Goal: Transaction & Acquisition: Purchase product/service

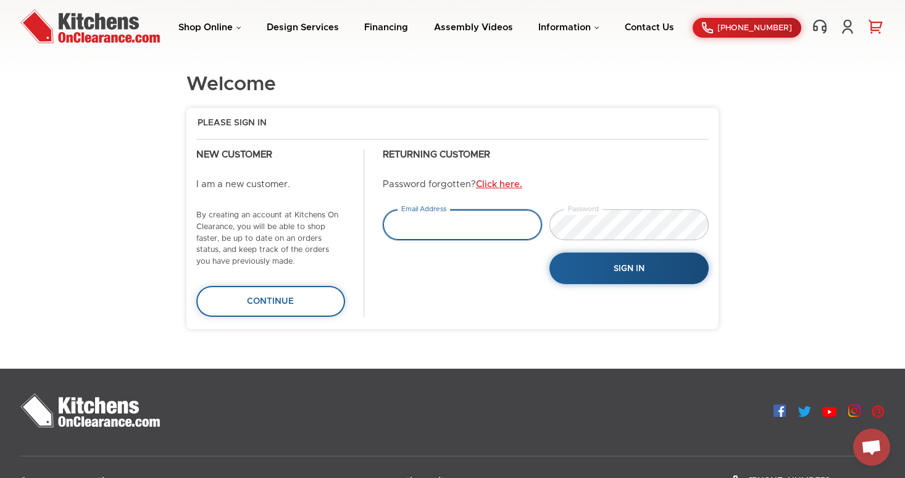
type input "tejas.hapani@gmail.com"
click at [872, 31] on link "0" at bounding box center [875, 27] width 19 height 16
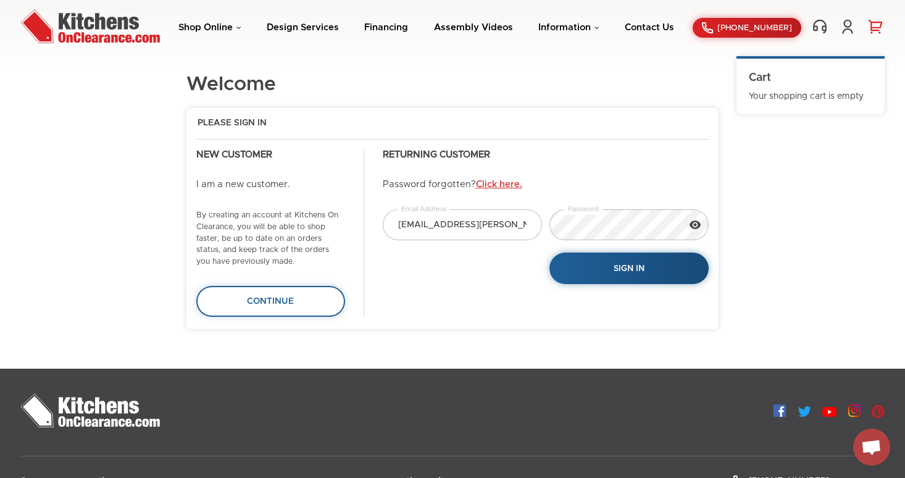
click at [231, 34] on div "Shop Online Kitchen Cabinets Kitchen Sinks & Faucets Knobs & Handles Bathroom P…" at bounding box center [452, 28] width 889 height 38
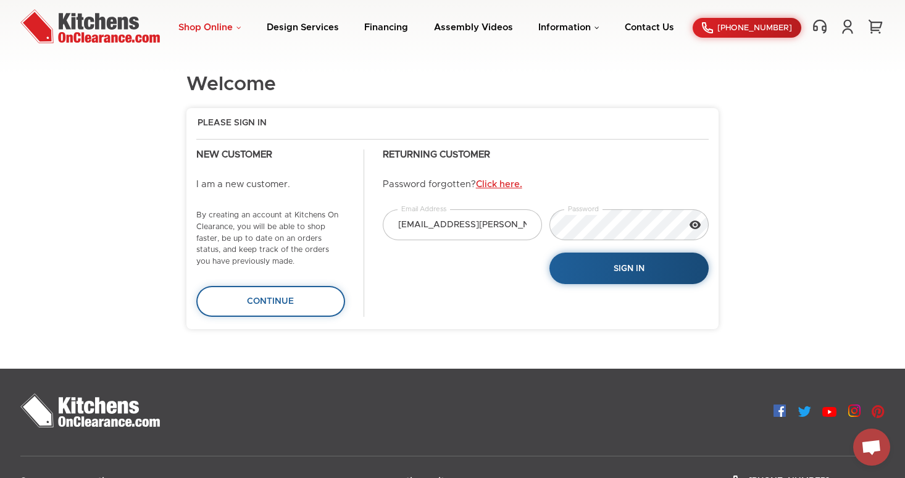
click at [232, 29] on link "Shop Online" at bounding box center [209, 27] width 63 height 9
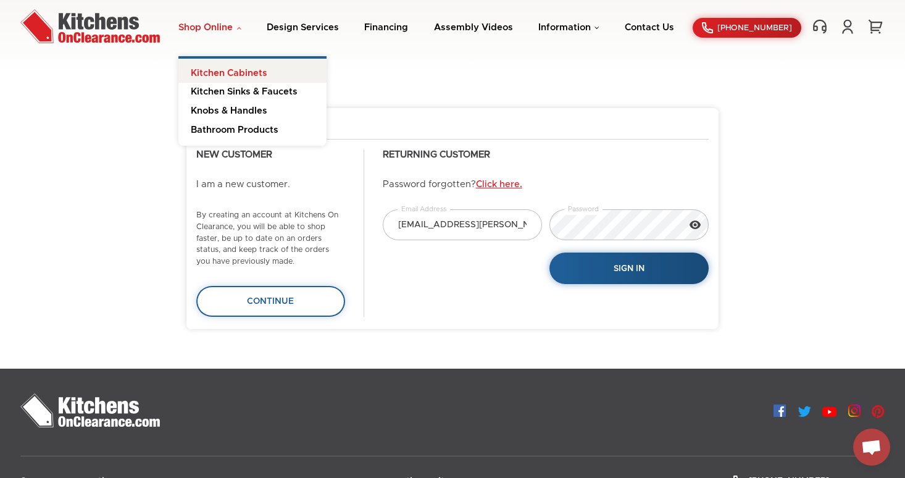
click at [228, 73] on link "Kitchen Cabinets" at bounding box center [252, 71] width 148 height 25
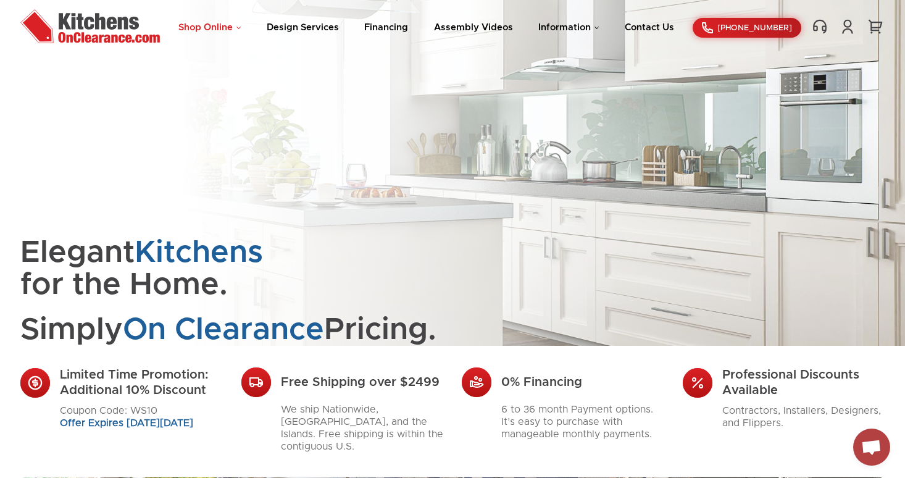
click at [234, 30] on link "Shop Online" at bounding box center [209, 27] width 63 height 9
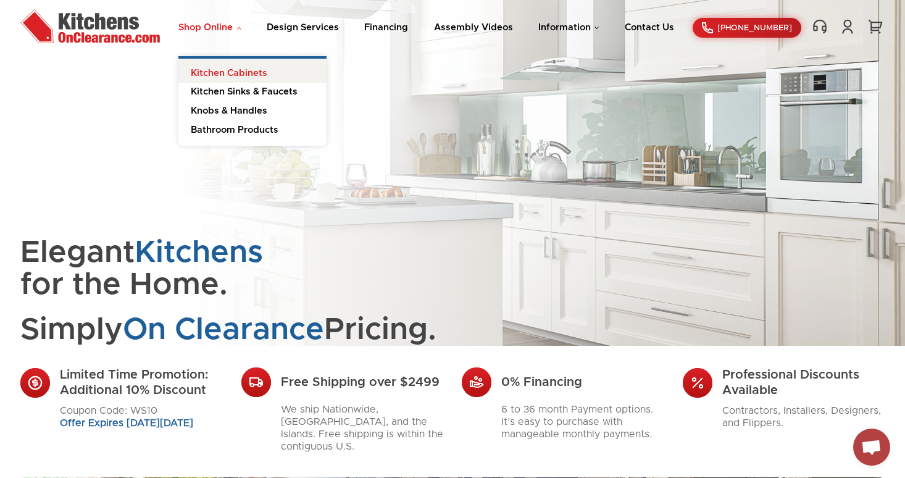
click at [234, 69] on link "Kitchen Cabinets" at bounding box center [252, 71] width 148 height 25
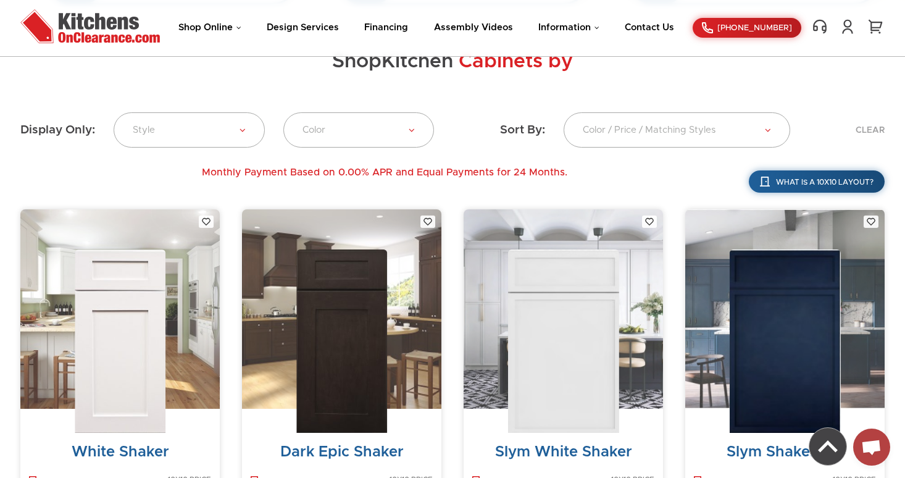
scroll to position [342, 0]
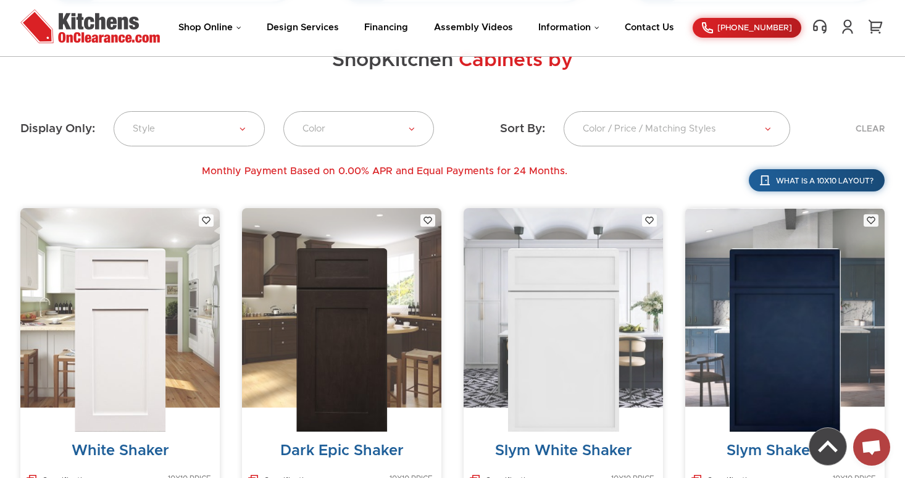
click at [550, 312] on img at bounding box center [562, 339] width 111 height 183
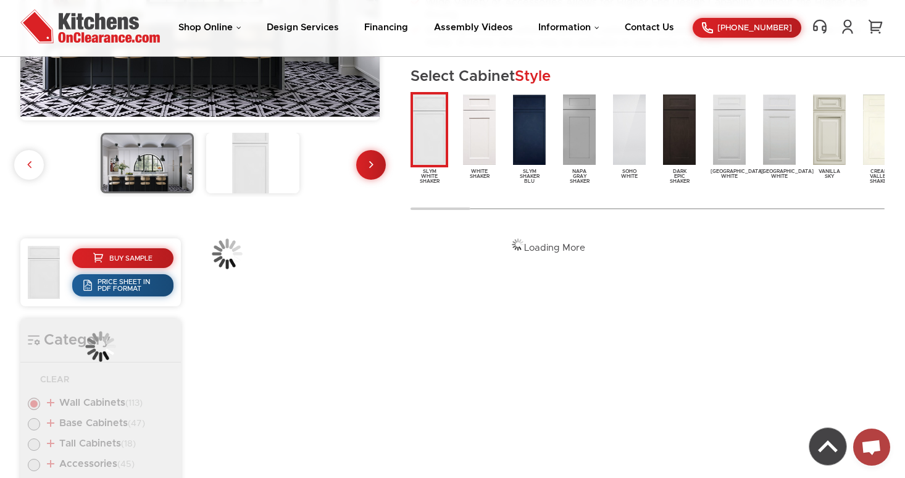
scroll to position [433, 0]
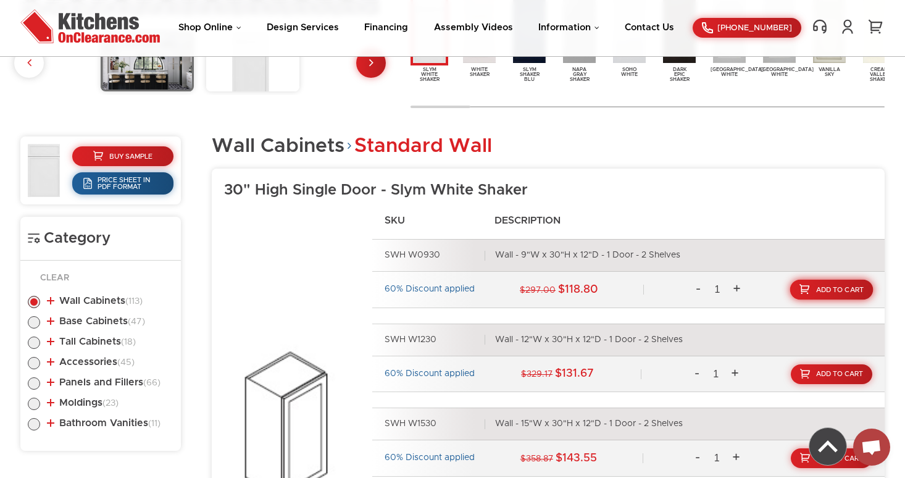
click at [840, 282] on link "Add To Cart" at bounding box center [831, 290] width 83 height 20
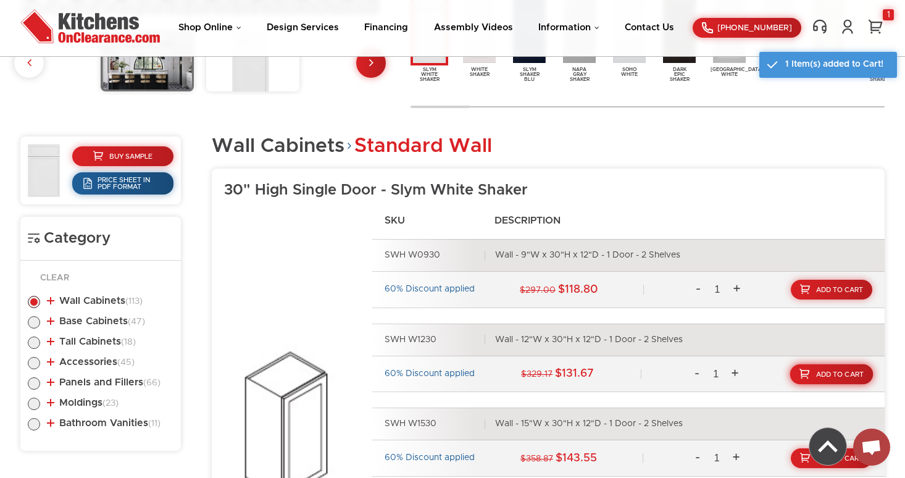
click at [818, 374] on span "Add To Cart" at bounding box center [840, 373] width 48 height 7
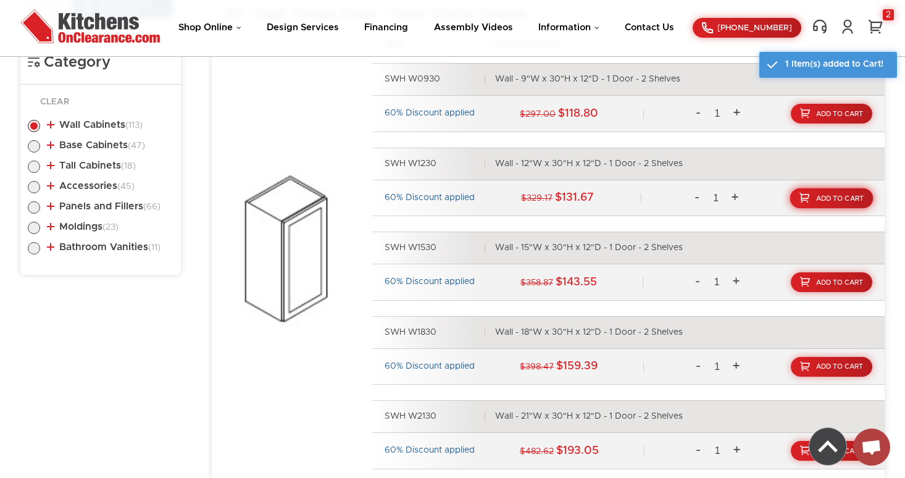
scroll to position [630, 0]
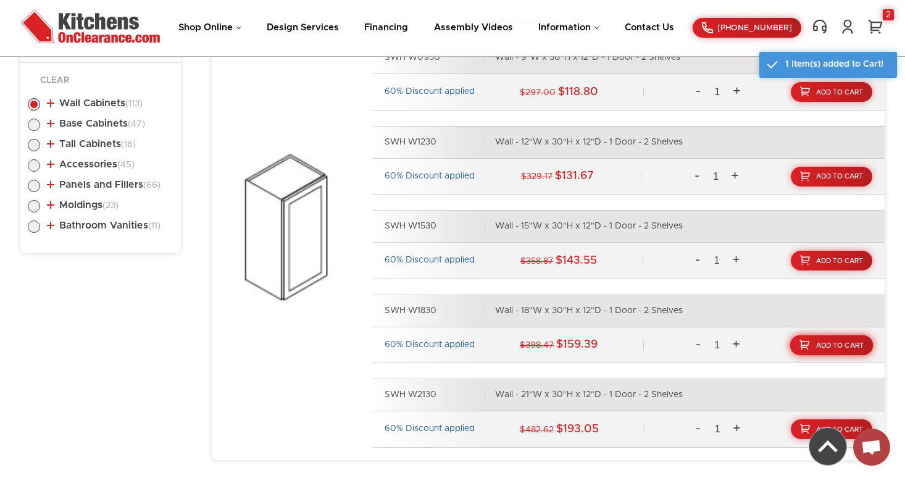
click at [831, 351] on link "Add To Cart" at bounding box center [831, 344] width 83 height 20
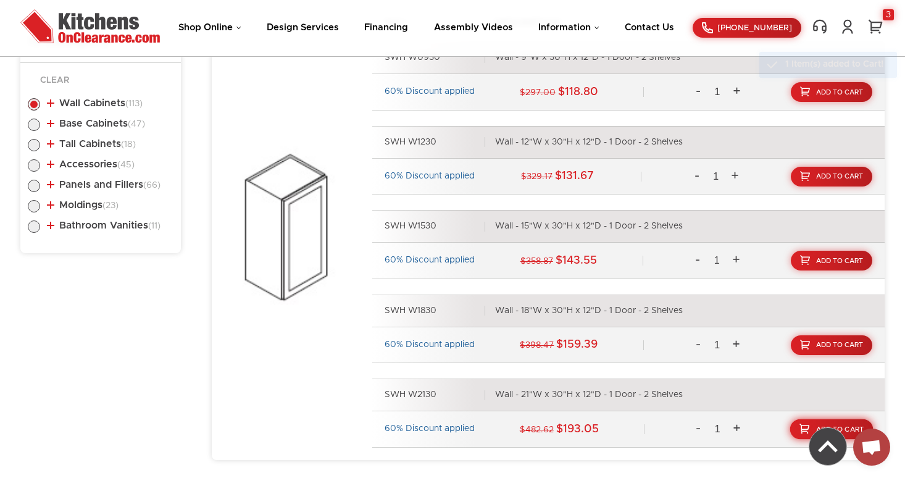
click at [859, 426] on span "Add To Cart" at bounding box center [840, 429] width 48 height 7
click at [874, 25] on link "4" at bounding box center [875, 27] width 19 height 16
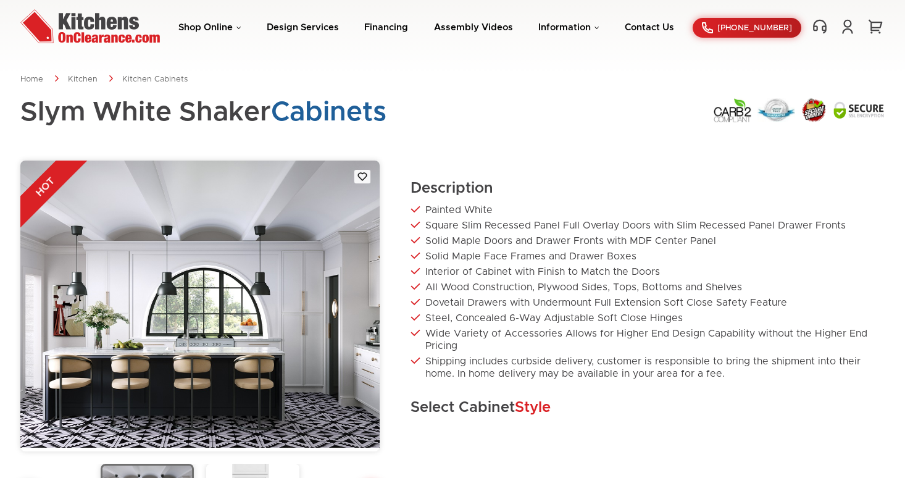
scroll to position [415, 0]
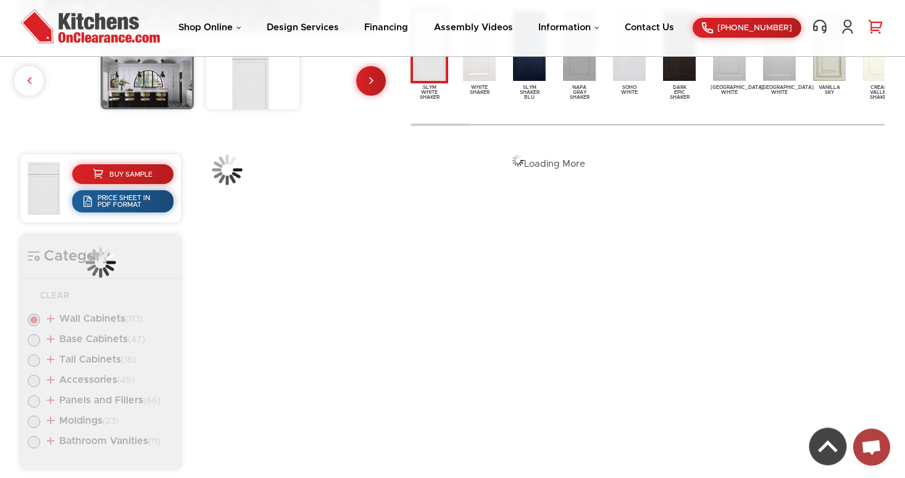
click at [874, 28] on link "0" at bounding box center [875, 27] width 19 height 16
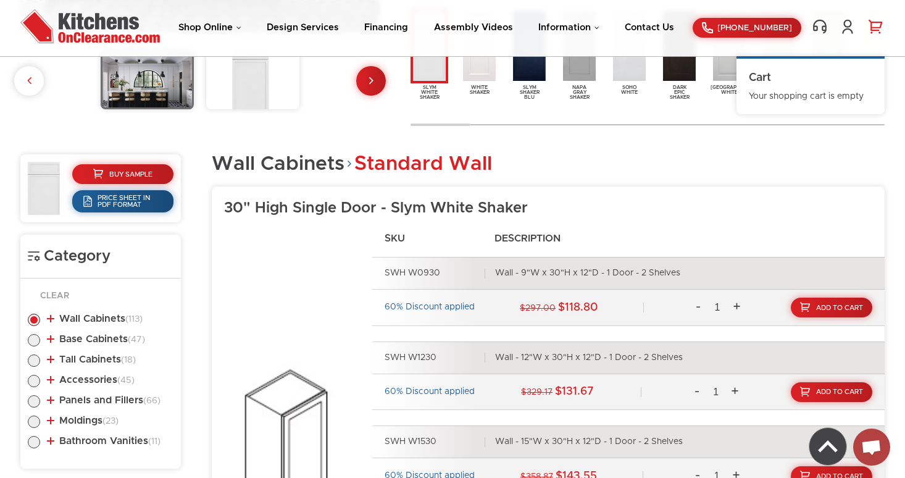
click at [707, 228] on div "30" High Single Door - Slym White Shaker SKU Description SWH W0930 Wall - 9"W x…" at bounding box center [548, 430] width 673 height 489
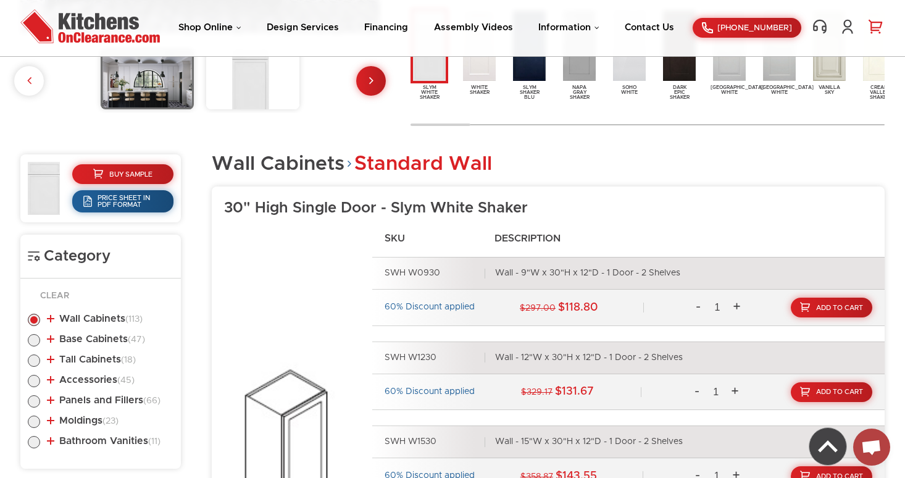
click at [882, 27] on link "0" at bounding box center [875, 27] width 19 height 16
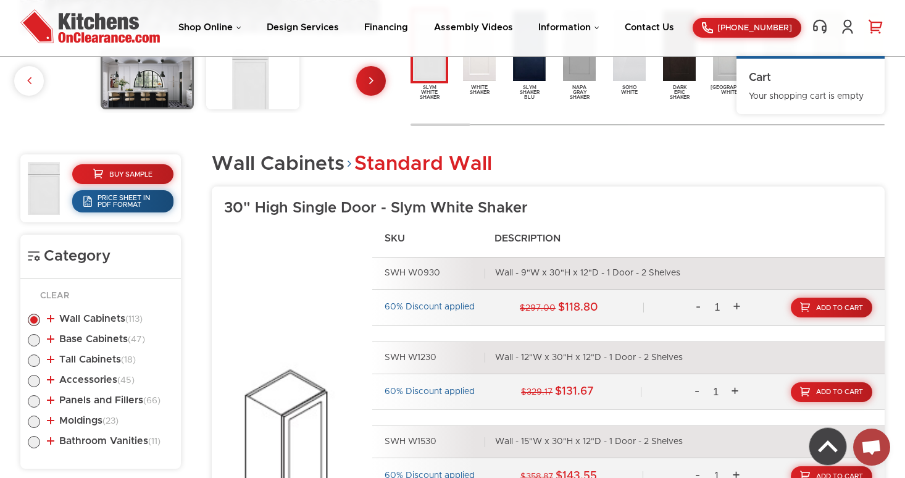
click at [652, 205] on h3 "30" High Single Door - Slym White Shaker" at bounding box center [554, 208] width 660 height 19
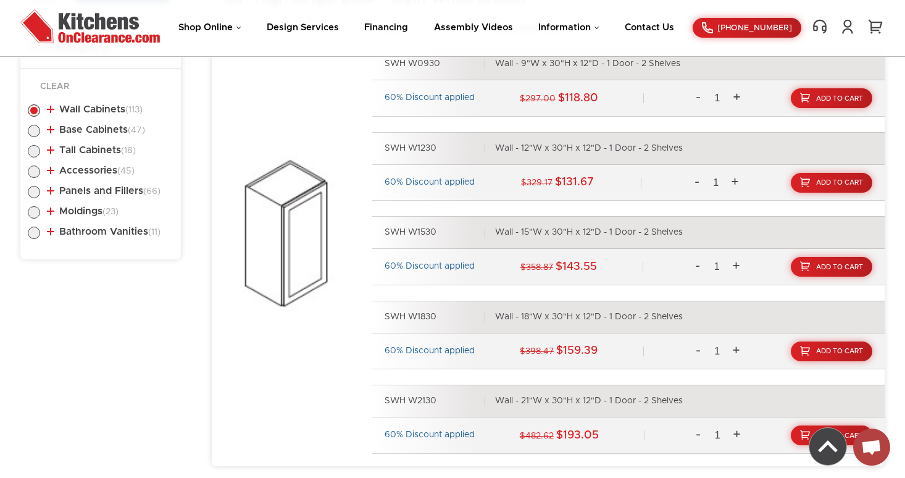
scroll to position [629, 0]
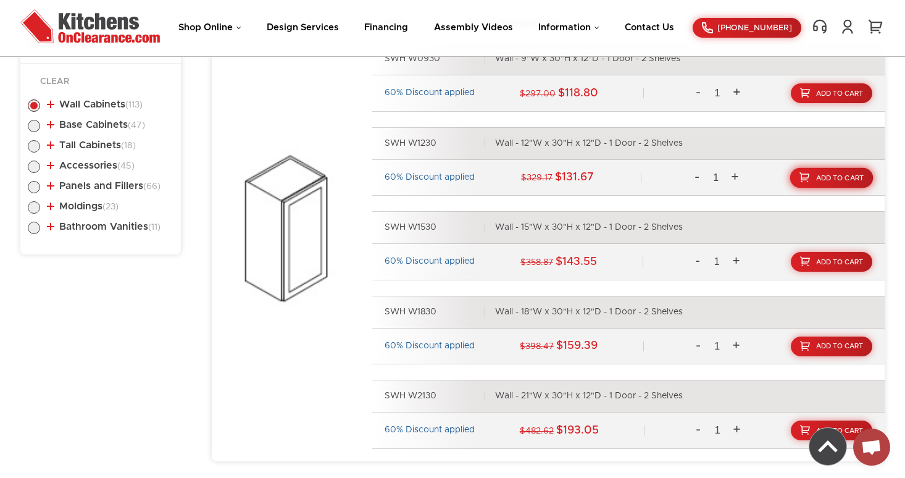
click at [848, 180] on span "Add To Cart" at bounding box center [840, 177] width 48 height 7
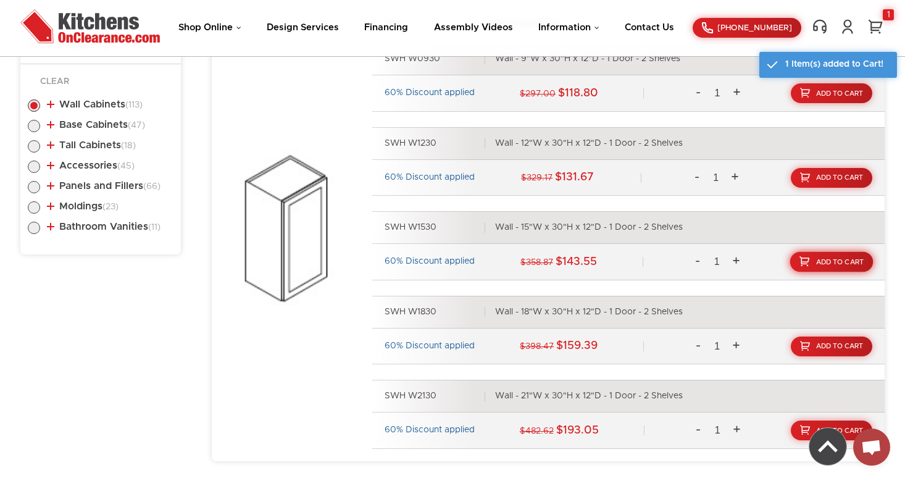
click at [856, 259] on span "Add To Cart" at bounding box center [840, 262] width 48 height 7
click at [838, 347] on span "Add To Cart" at bounding box center [840, 345] width 48 height 7
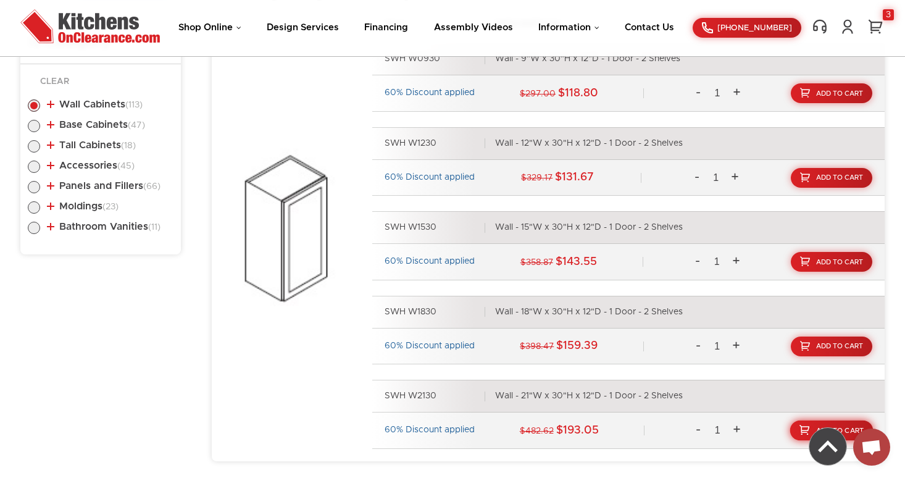
click at [853, 427] on span "Add To Cart" at bounding box center [840, 430] width 48 height 7
click at [879, 31] on link "4" at bounding box center [875, 27] width 19 height 16
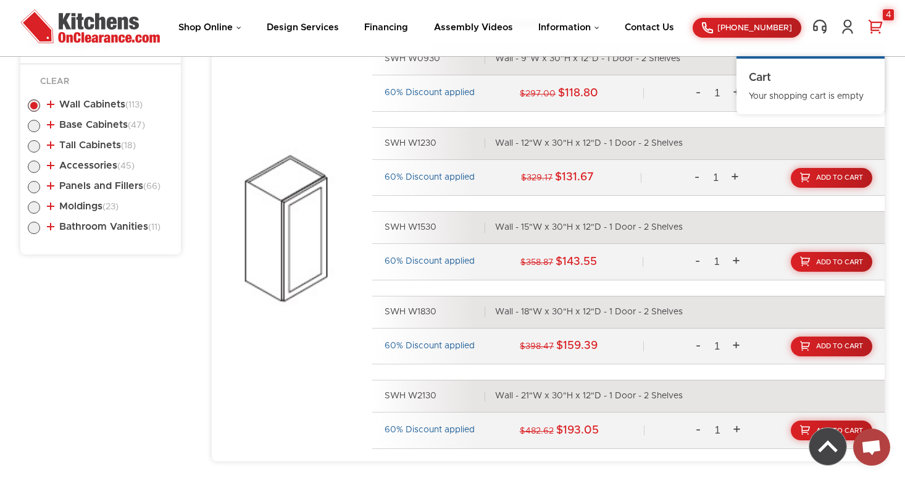
click at [841, 44] on div "Shop Online Kitchen Cabinets Kitchen Sinks & Faucets Knobs & Handles Bathroom P…" at bounding box center [452, 28] width 889 height 38
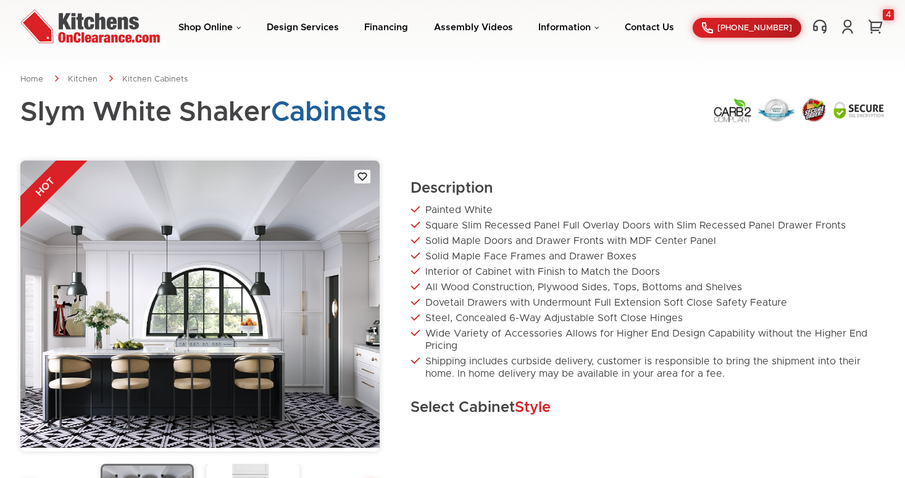
scroll to position [415, 0]
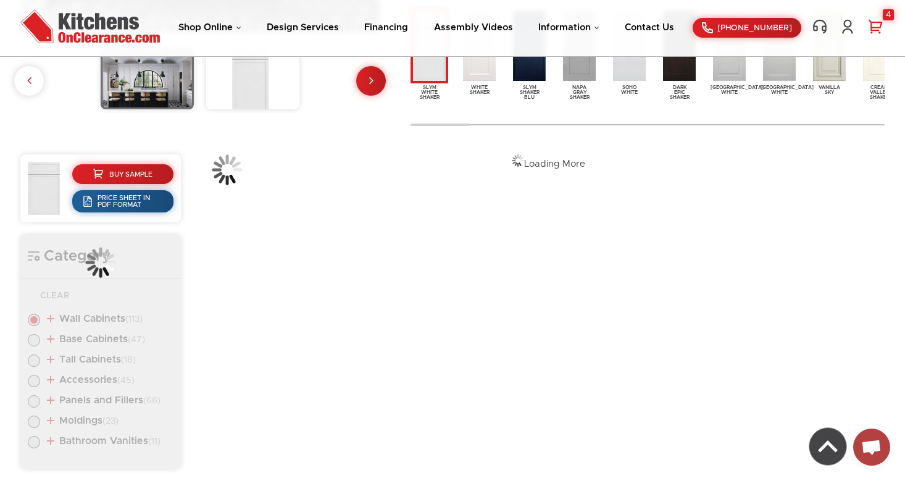
click at [879, 22] on link "4" at bounding box center [875, 27] width 19 height 16
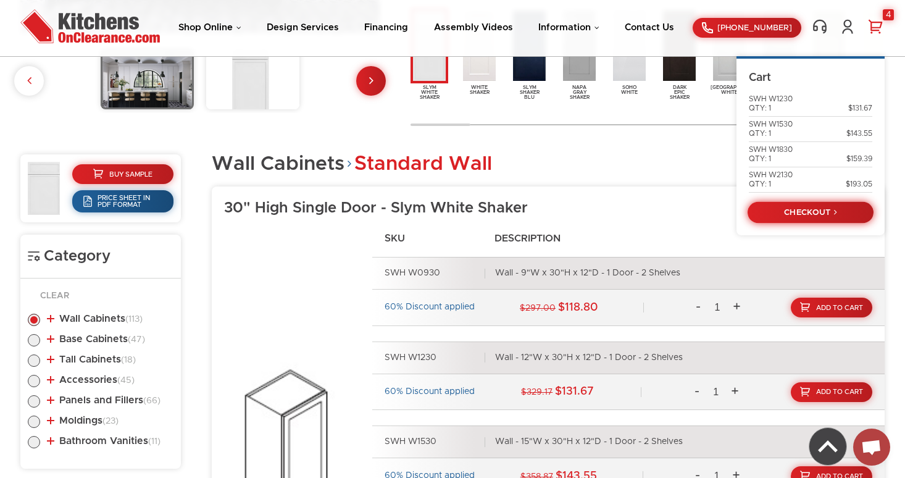
click at [795, 209] on link "CHECKOUT" at bounding box center [810, 212] width 126 height 22
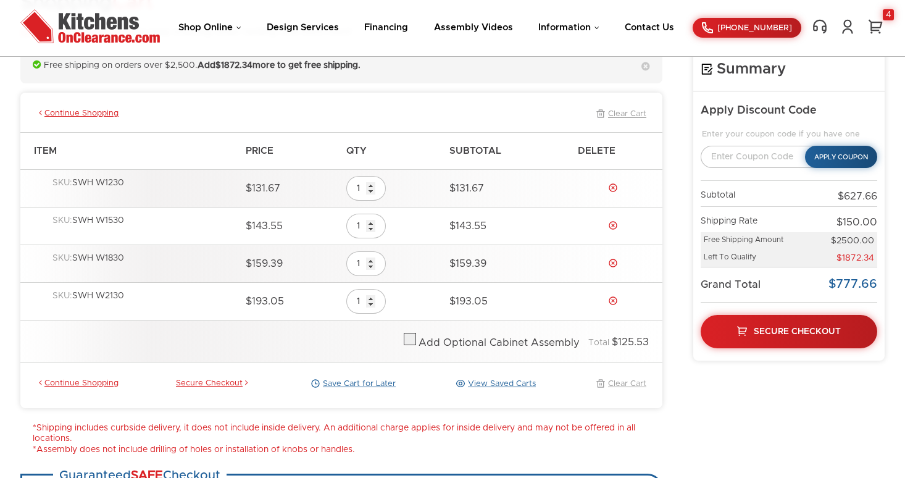
scroll to position [117, 0]
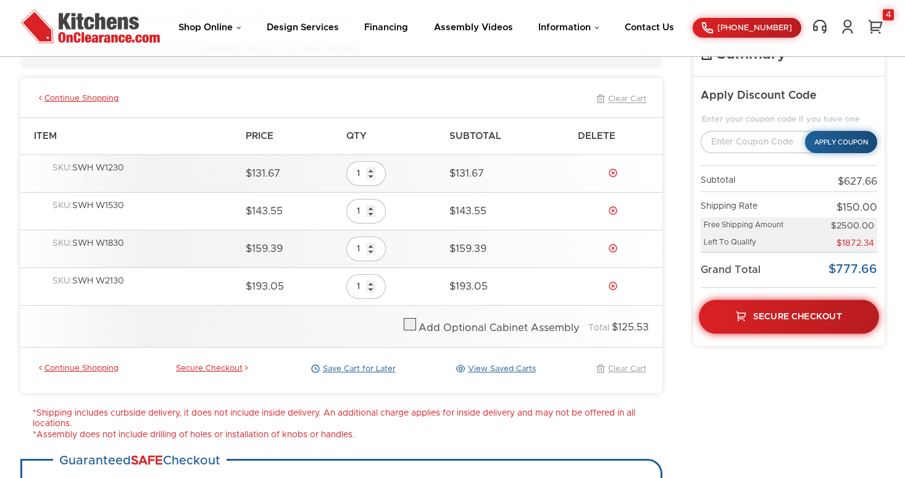
click at [748, 306] on link "Secure Checkout" at bounding box center [789, 316] width 180 height 34
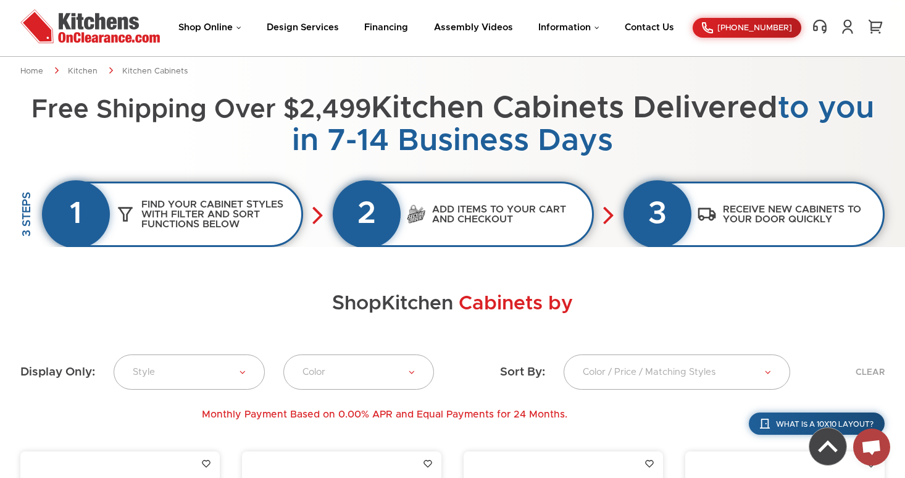
scroll to position [294, 0]
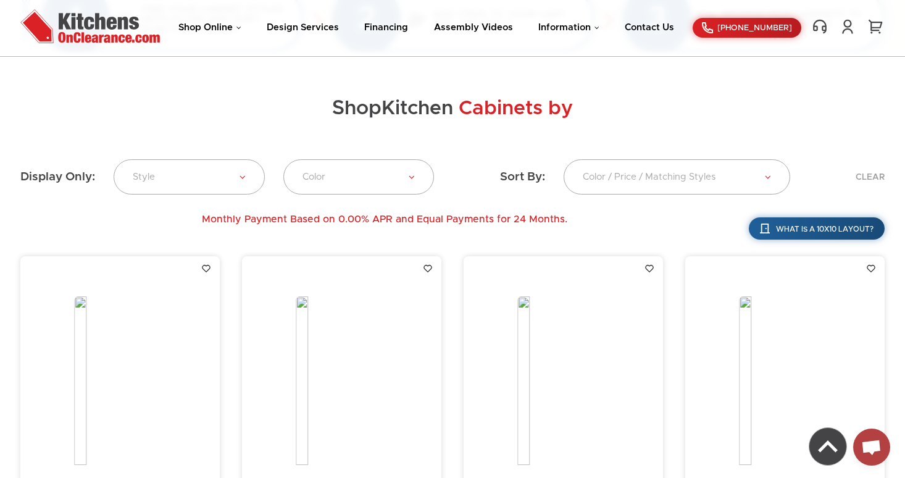
click at [608, 341] on img at bounding box center [563, 387] width 93 height 183
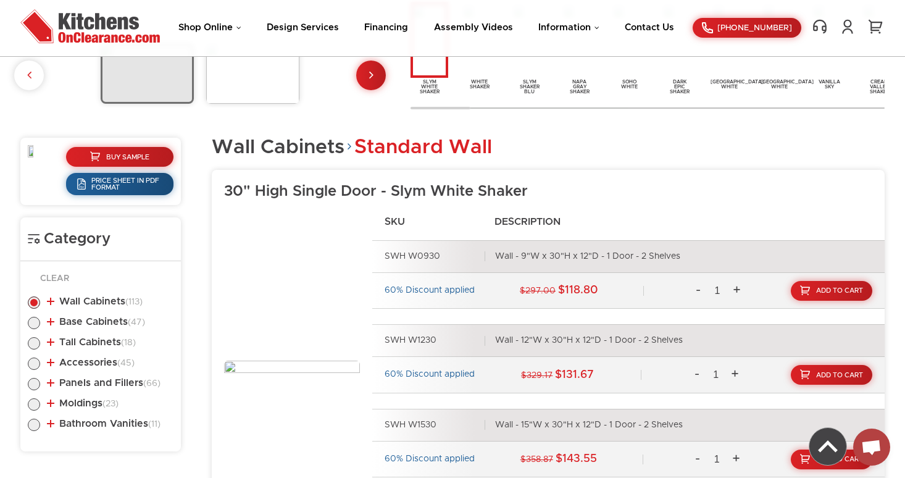
scroll to position [422, 0]
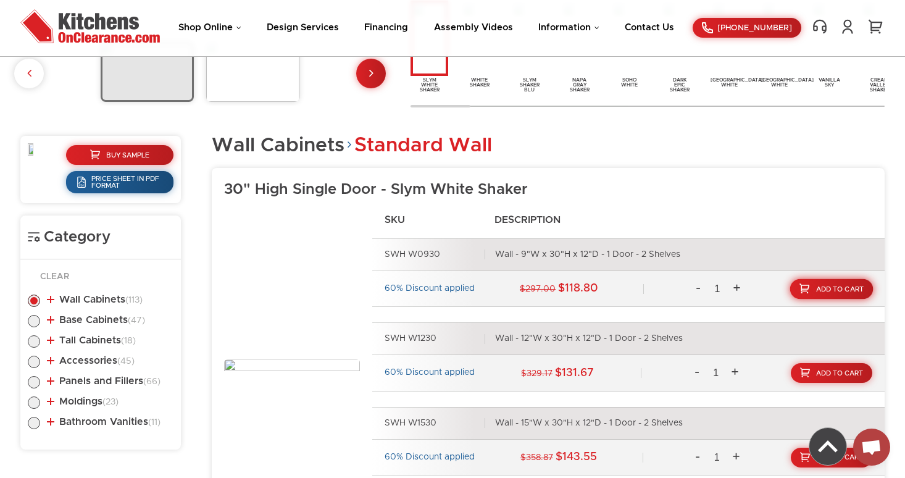
click at [830, 289] on span "Add To Cart" at bounding box center [840, 288] width 48 height 7
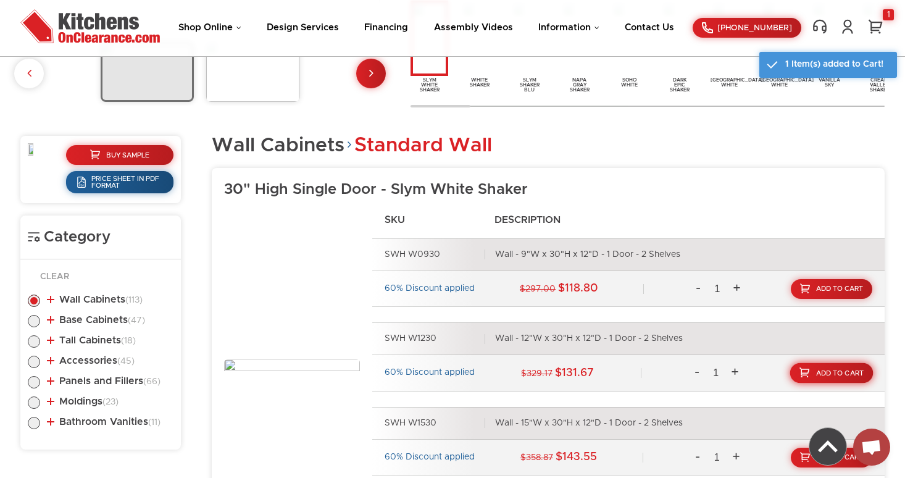
click at [842, 374] on span "Add To Cart" at bounding box center [840, 373] width 48 height 7
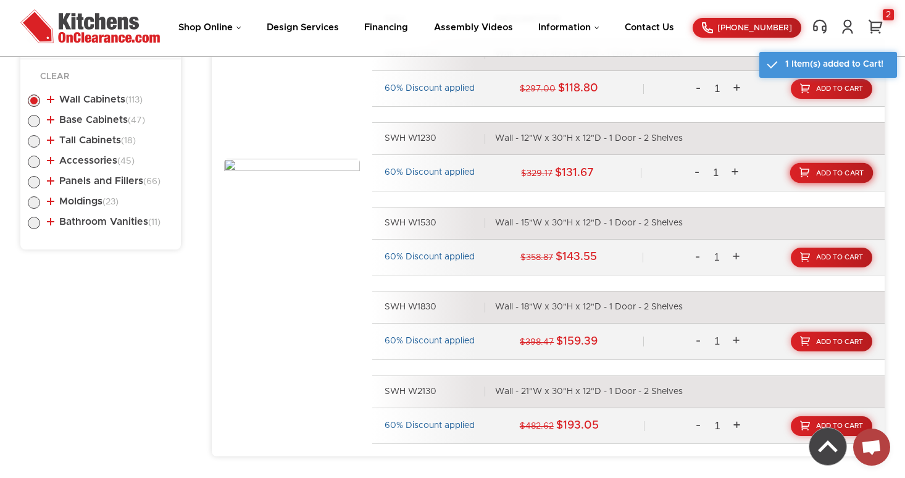
scroll to position [624, 0]
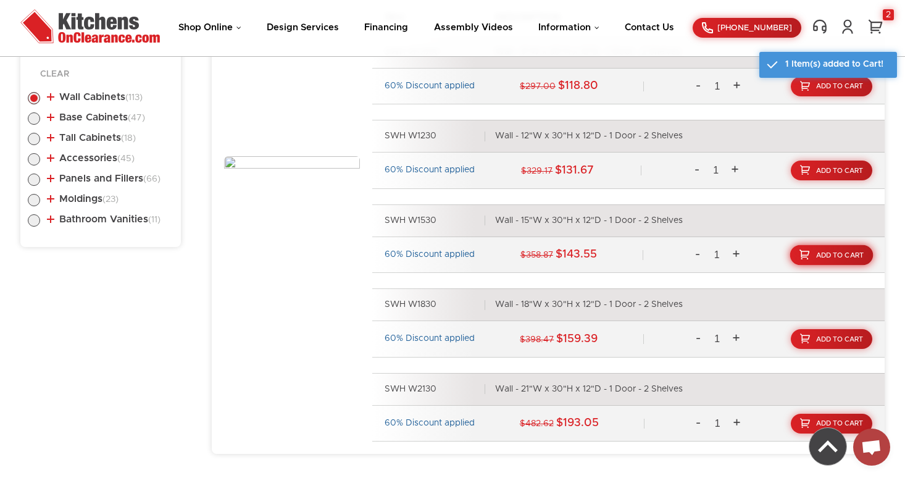
click at [844, 257] on span "Add To Cart" at bounding box center [840, 254] width 48 height 7
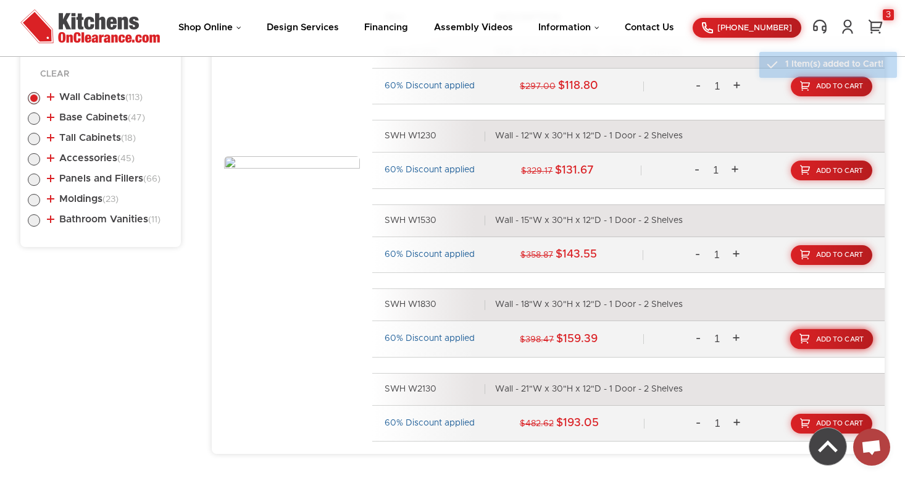
click at [842, 330] on link "Add To Cart" at bounding box center [831, 339] width 83 height 20
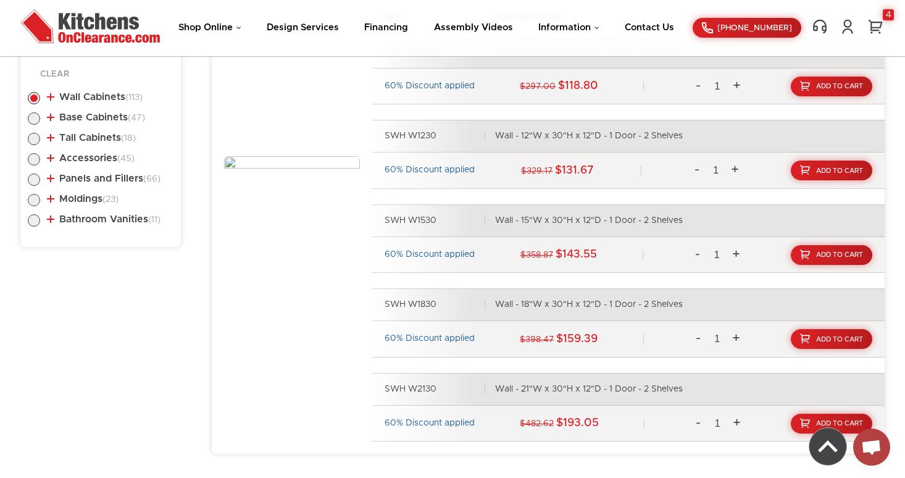
click at [876, 17] on div "Shop Online Kitchen Cabinets Kitchen Sinks & Faucets Knobs & Handles Bathroom P…" at bounding box center [452, 28] width 889 height 38
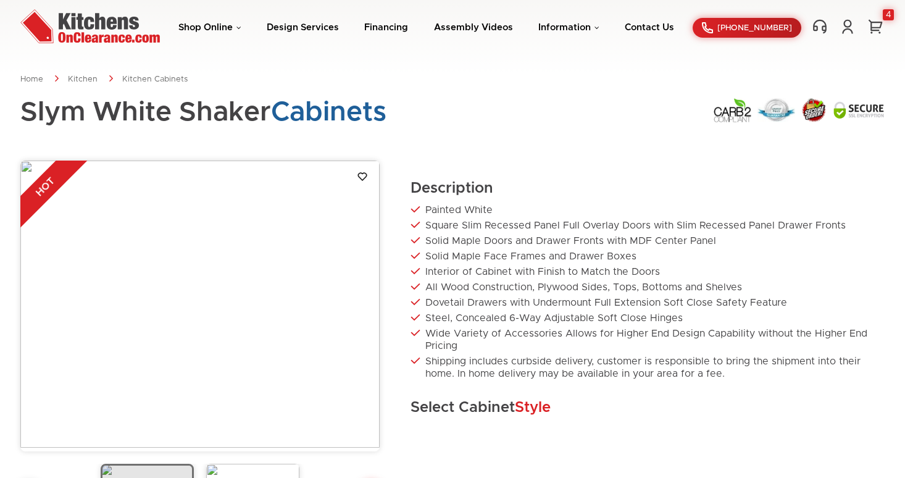
scroll to position [414, 0]
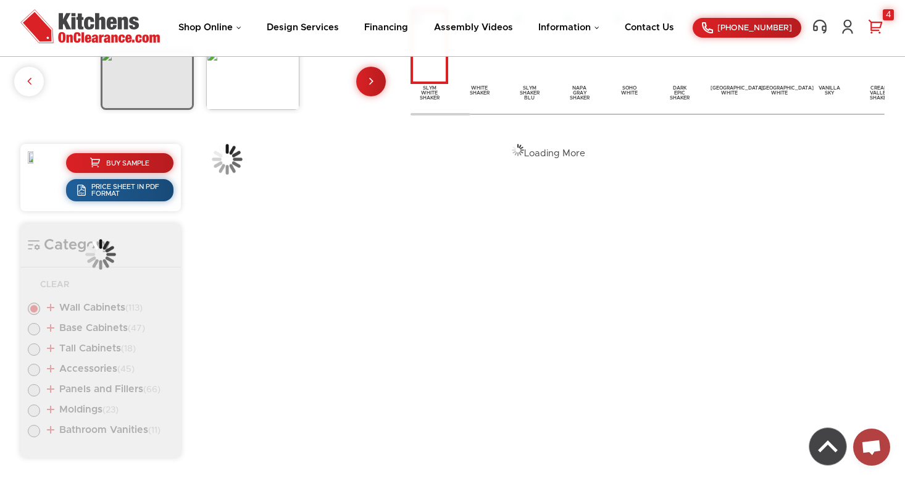
click at [879, 23] on link "4" at bounding box center [875, 27] width 19 height 16
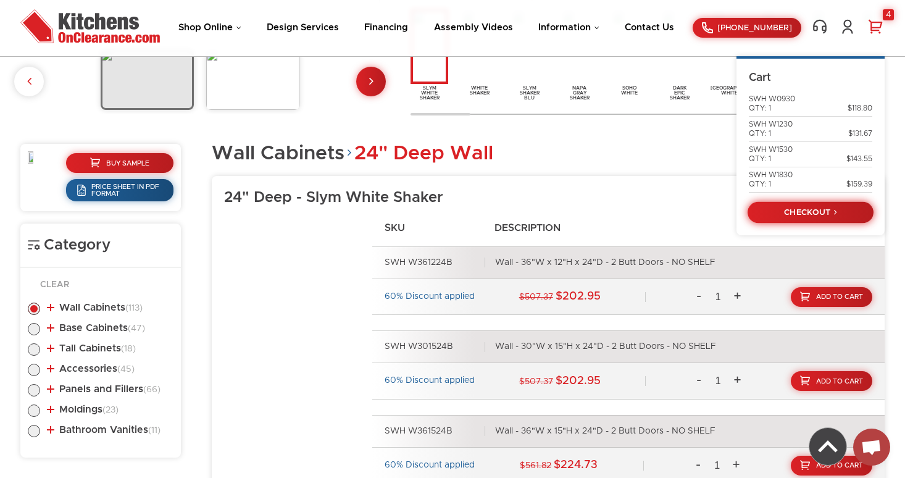
click at [815, 213] on link "CHECKOUT" at bounding box center [810, 212] width 126 height 22
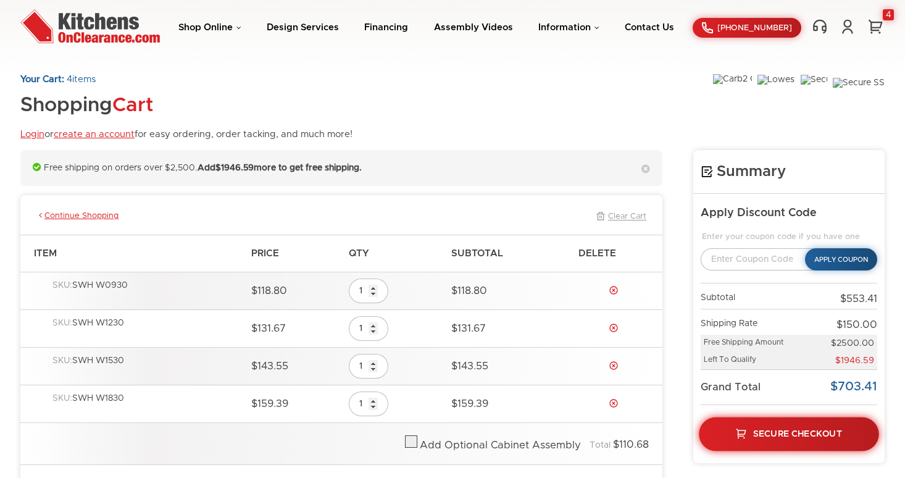
click at [834, 422] on link "Secure Checkout" at bounding box center [789, 434] width 180 height 34
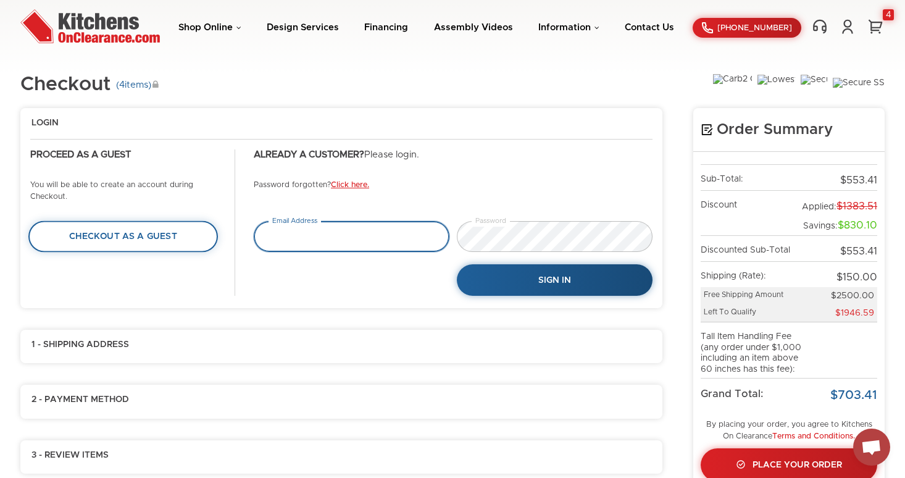
type input "[EMAIL_ADDRESS][PERSON_NAME][DOMAIN_NAME]"
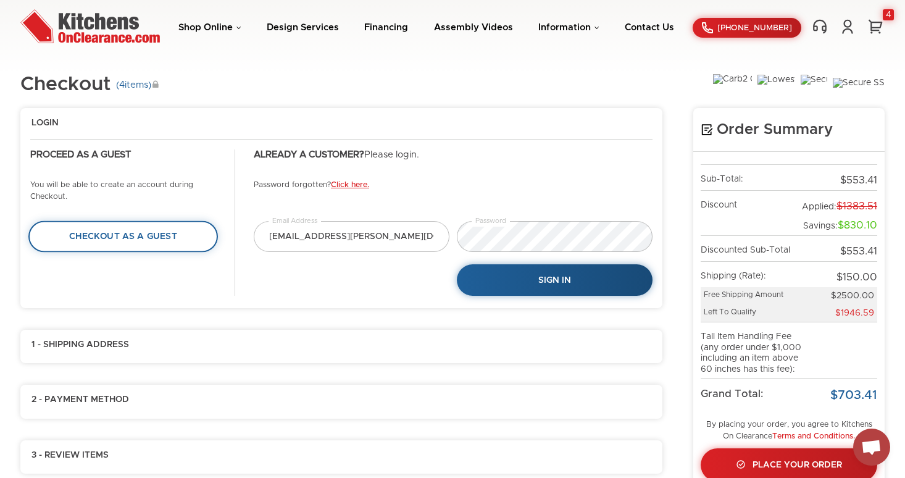
click at [172, 230] on link "Checkout as a Guest" at bounding box center [122, 236] width 189 height 31
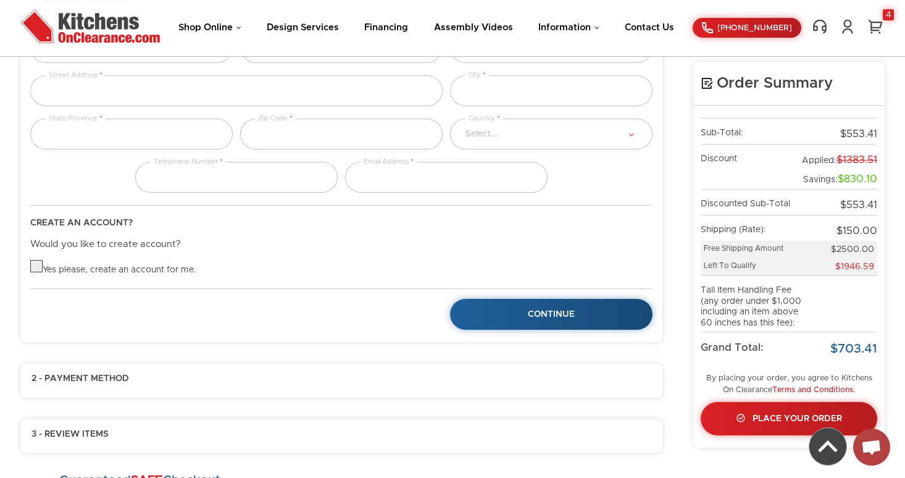
scroll to position [185, 0]
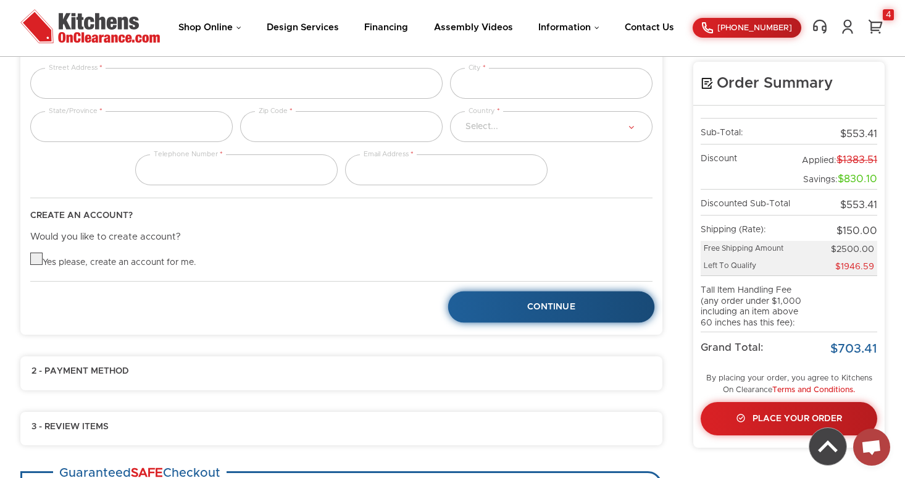
click at [565, 315] on link "Continue" at bounding box center [551, 306] width 207 height 31
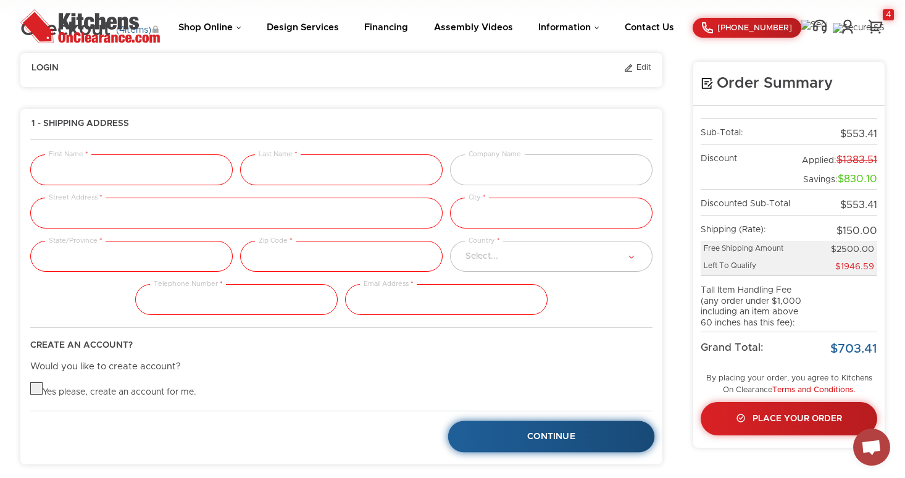
scroll to position [33, 0]
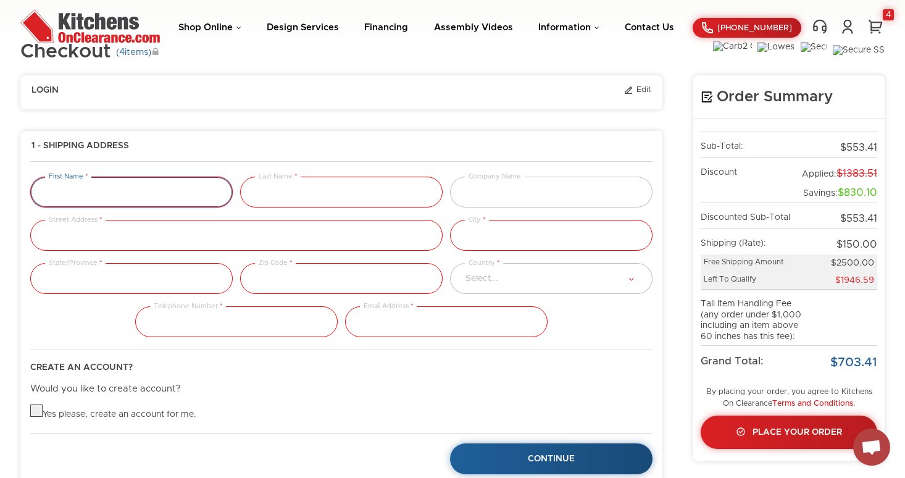
click at [162, 186] on input "text" at bounding box center [131, 191] width 202 height 31
type input "tester"
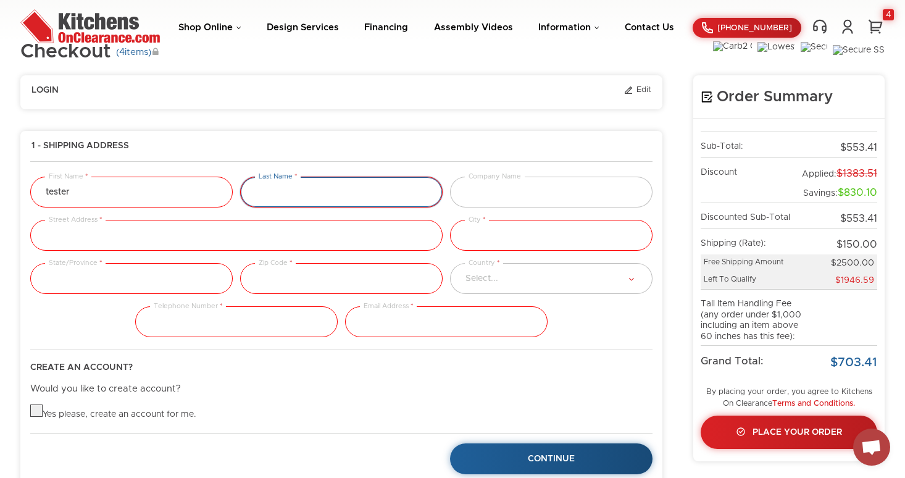
click at [270, 194] on input "text" at bounding box center [341, 191] width 202 height 31
type input "test last"
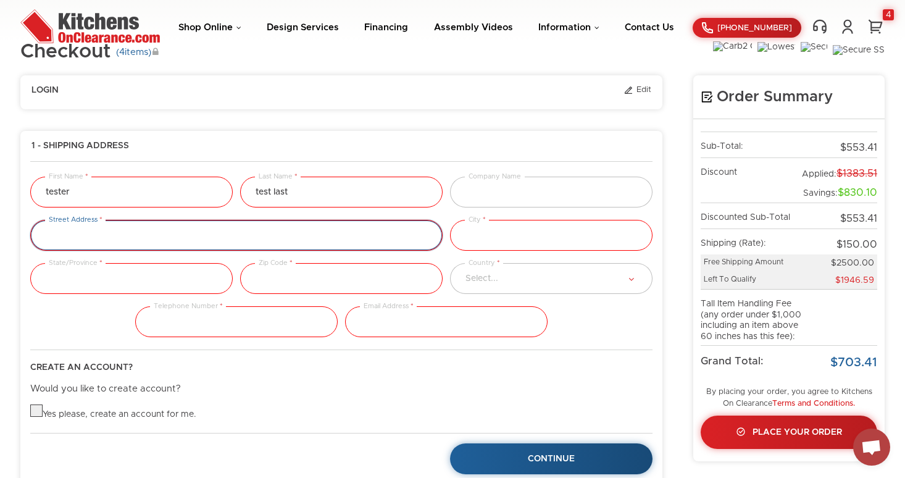
click at [142, 241] on input "text" at bounding box center [236, 235] width 412 height 31
type input "123 commons"
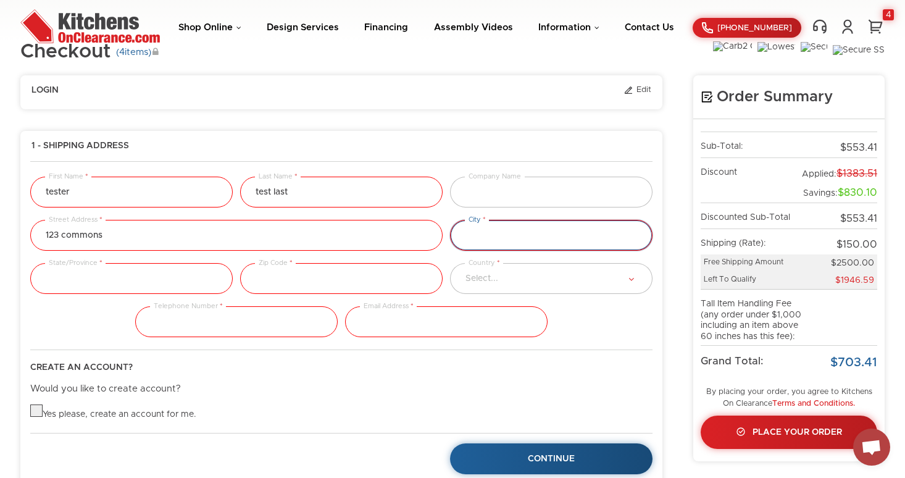
click at [480, 231] on input "text" at bounding box center [551, 235] width 202 height 31
type input "maimi"
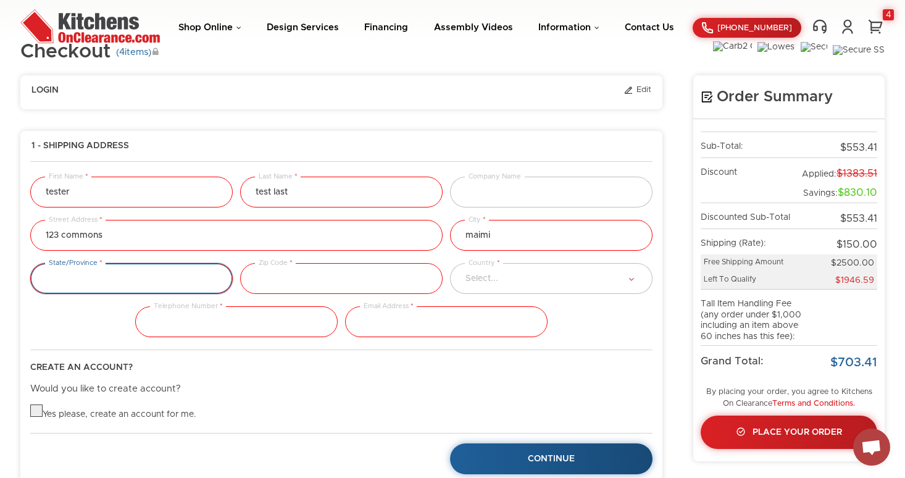
click at [210, 268] on input "text" at bounding box center [131, 278] width 202 height 31
type input "FL"
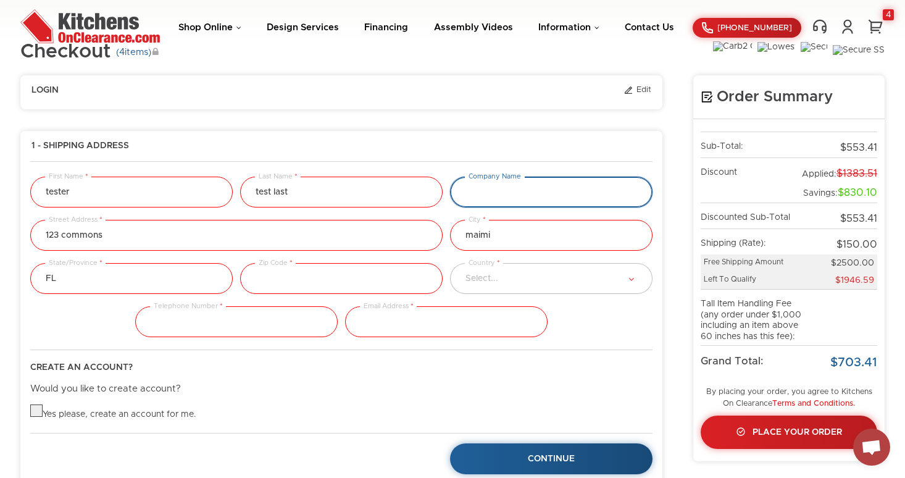
type input "Sobe Kitchens"
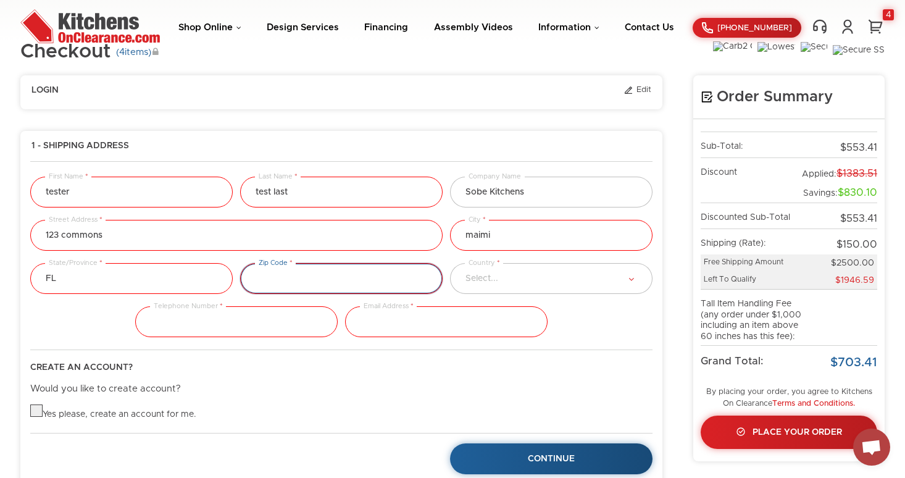
type input "33122"
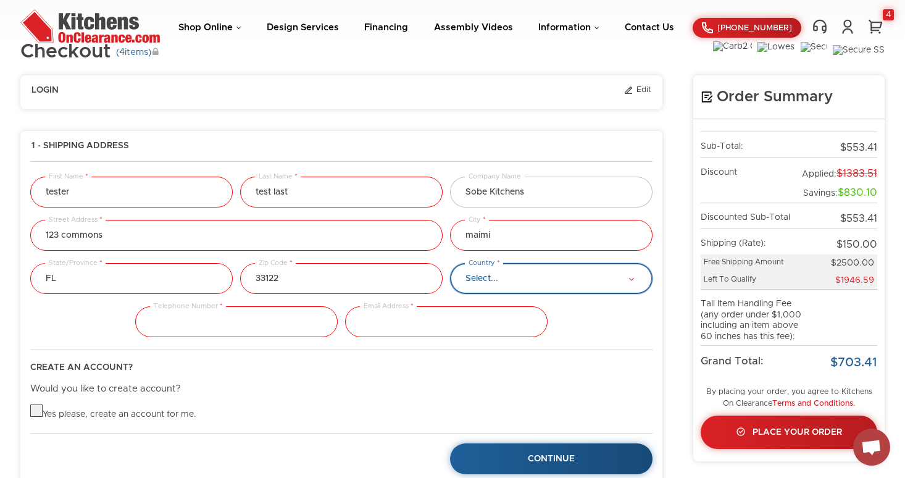
select select "223"
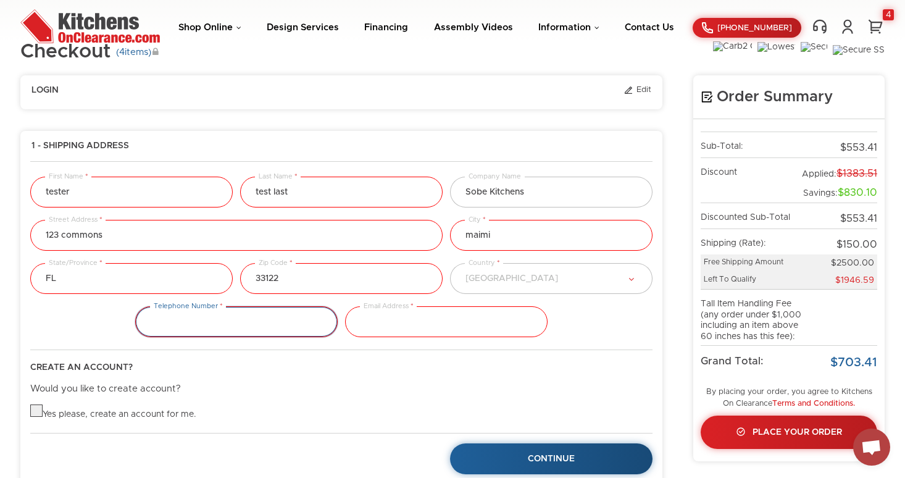
type input "3057426188"
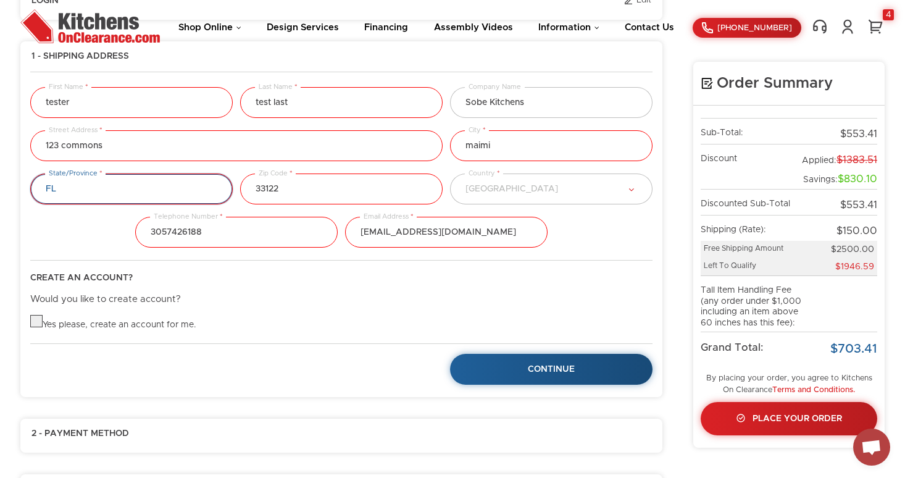
scroll to position [133, 0]
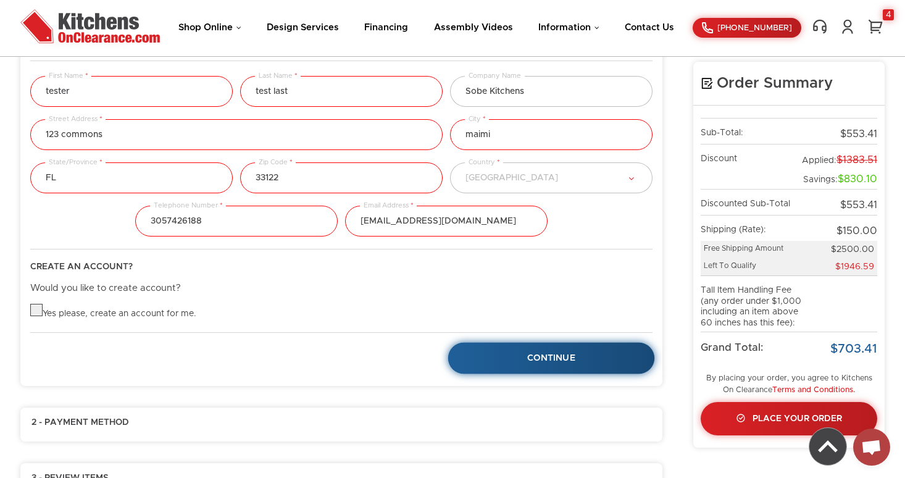
click at [555, 352] on link "Continue" at bounding box center [551, 357] width 207 height 31
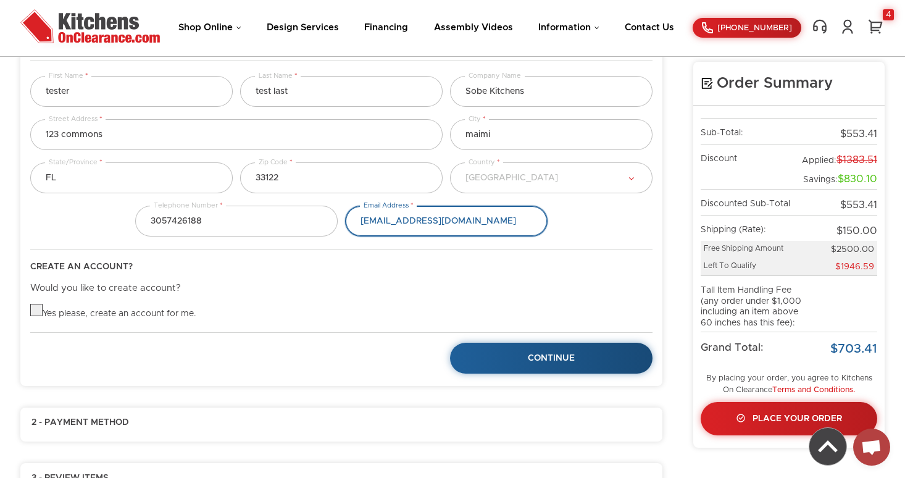
click at [455, 220] on input "tpopack@gmail.com" at bounding box center [446, 220] width 202 height 31
drag, startPoint x: 394, startPoint y: 222, endPoint x: 320, endPoint y: 219, distance: 73.5
click at [320, 219] on div "3057426188 Telephone Number tpopack@gmail.com Email Address" at bounding box center [341, 226] width 629 height 43
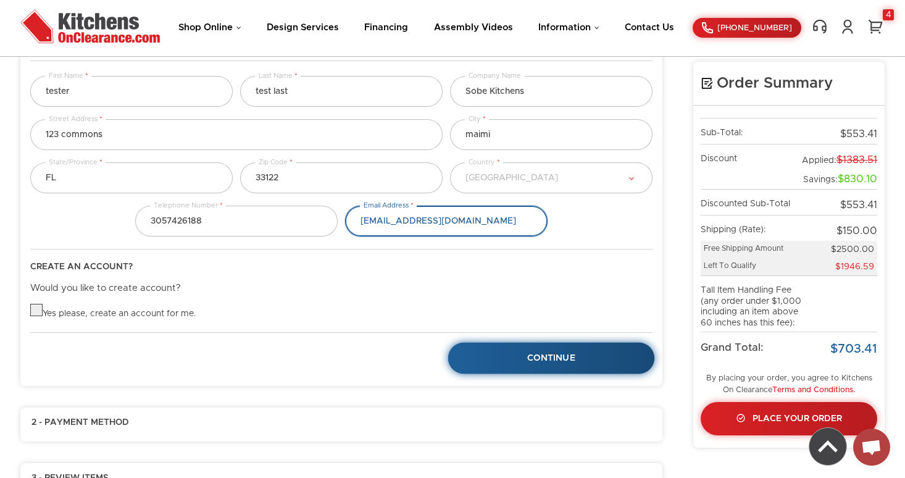
type input "tester54546@gmail.com"
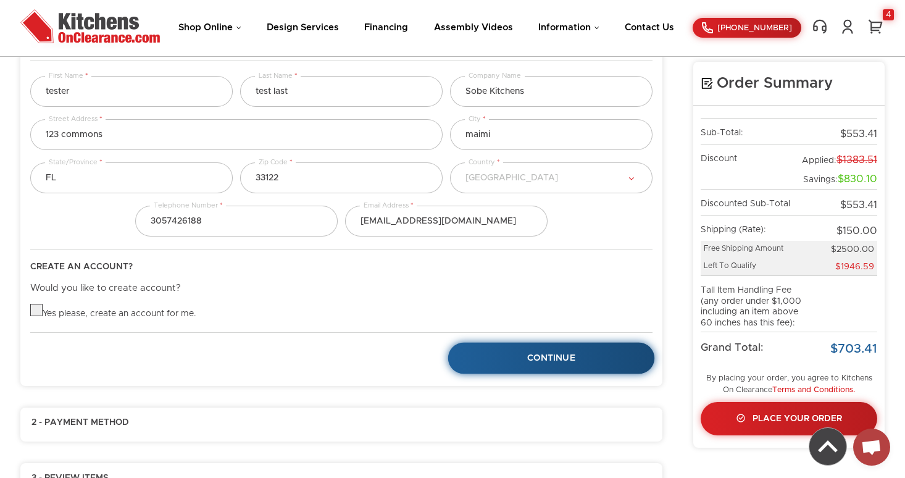
click at [573, 361] on span "Continue" at bounding box center [551, 358] width 48 height 9
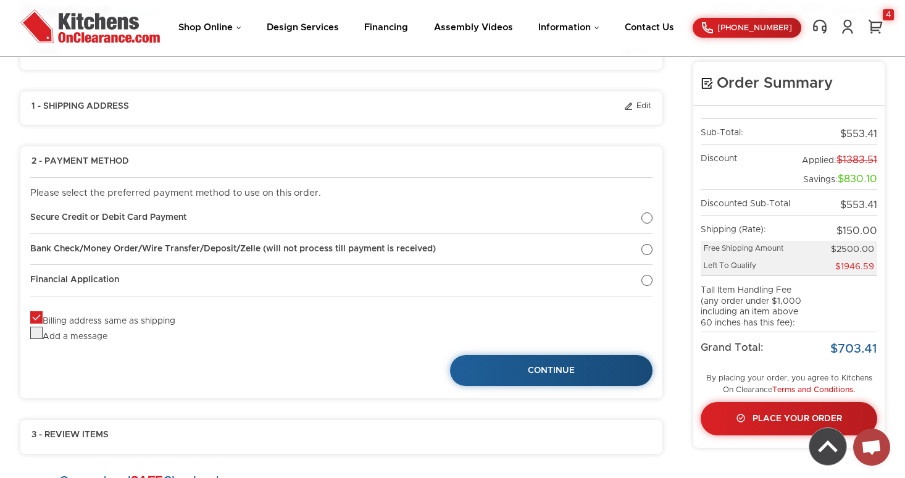
scroll to position [72, 0]
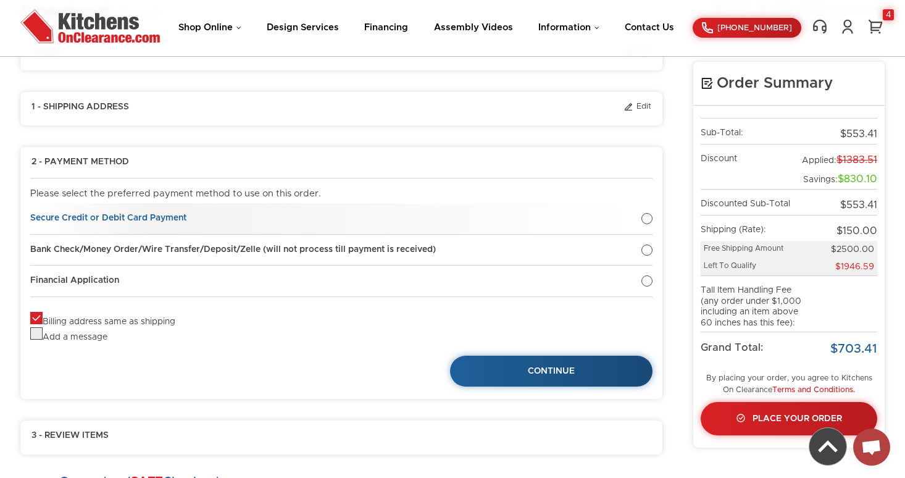
click at [646, 221] on div at bounding box center [646, 218] width 11 height 11
radio input "true"
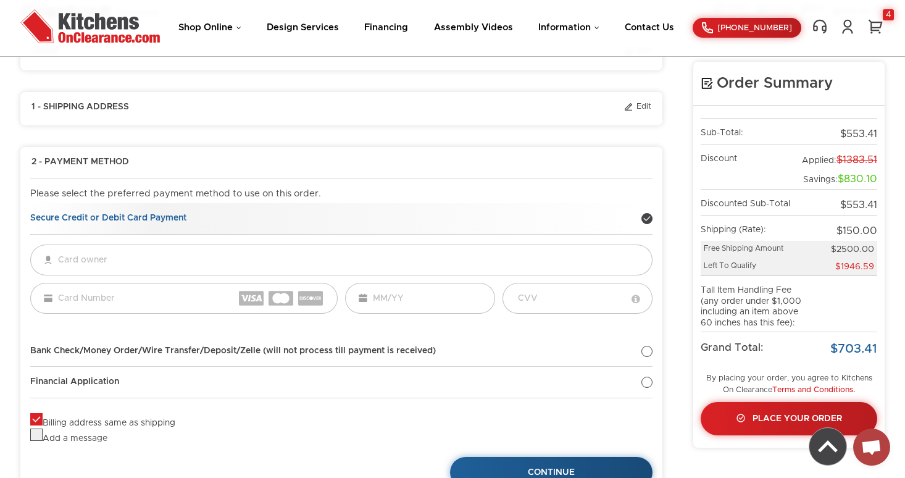
click at [646, 221] on div at bounding box center [646, 218] width 11 height 11
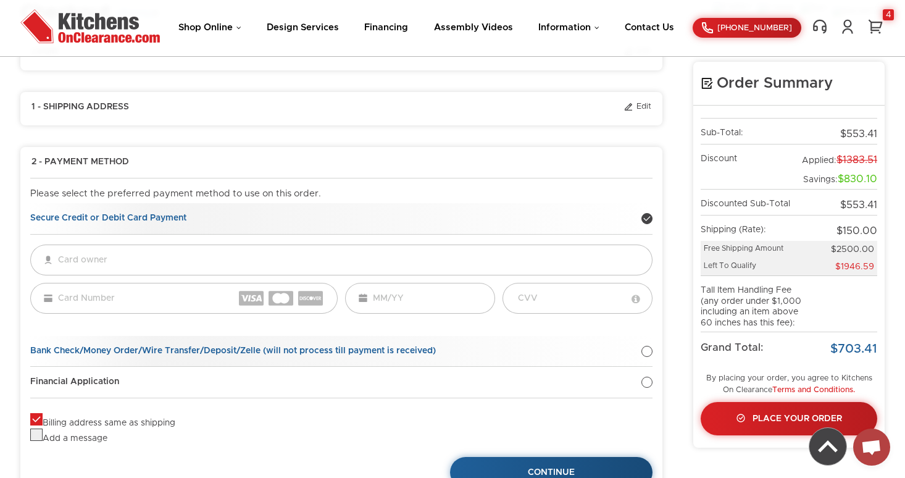
click at [650, 354] on div at bounding box center [646, 351] width 11 height 11
radio input "true"
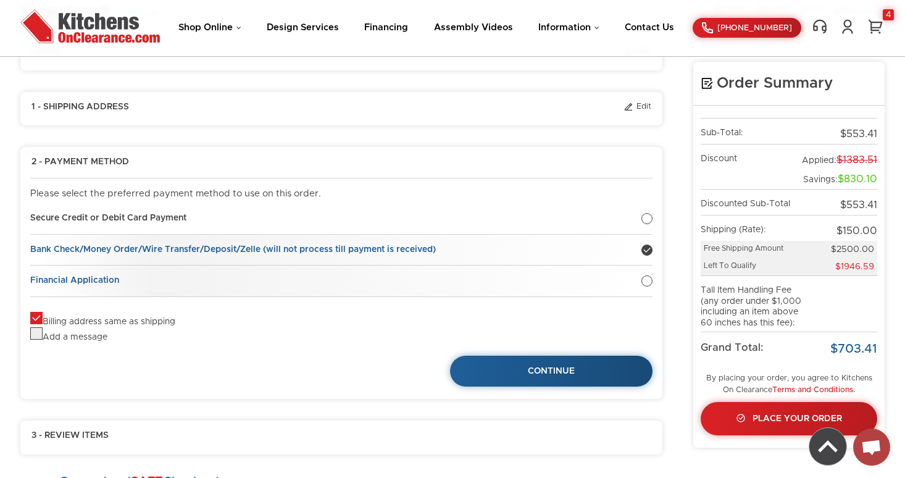
click at [646, 283] on div at bounding box center [646, 280] width 11 height 11
radio input "true"
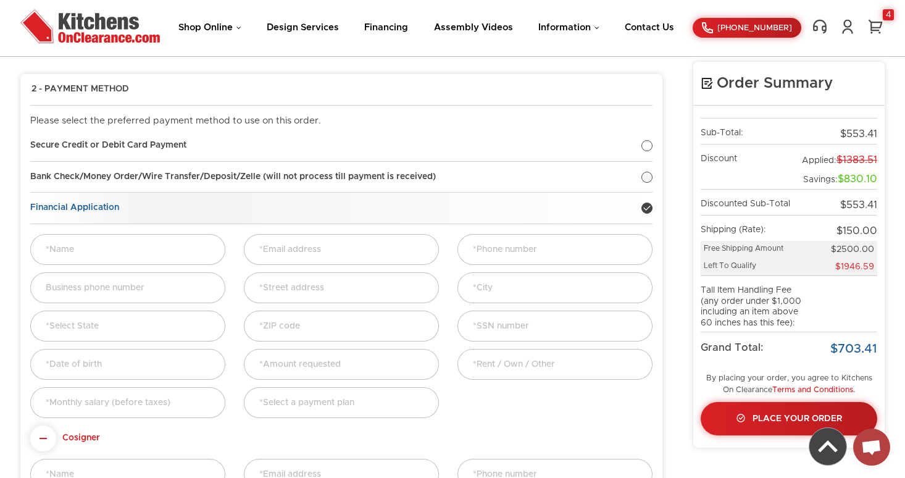
scroll to position [133, 0]
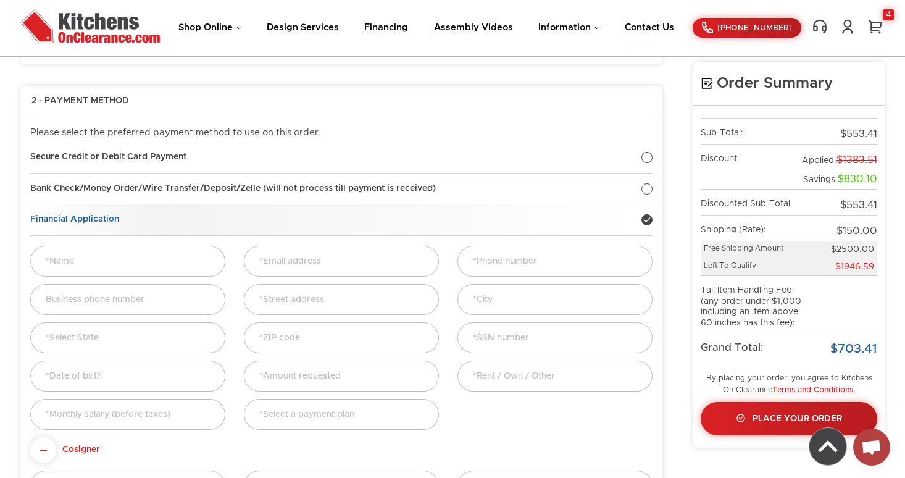
click at [645, 223] on div at bounding box center [646, 219] width 11 height 11
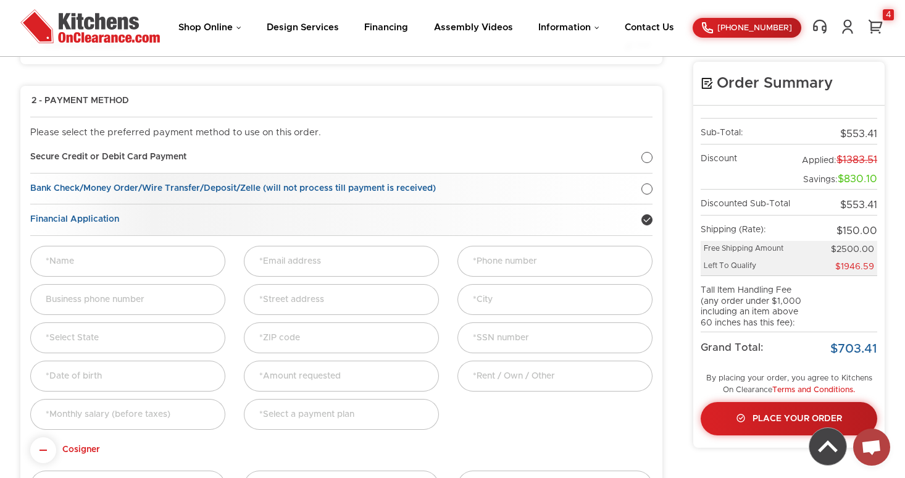
click at [645, 186] on div at bounding box center [646, 188] width 11 height 11
radio input "true"
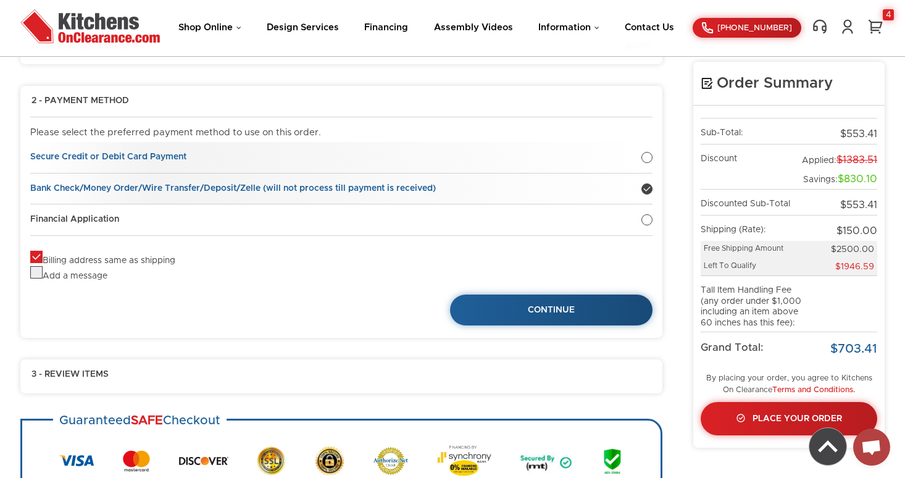
click at [651, 159] on div at bounding box center [646, 157] width 11 height 11
radio input "true"
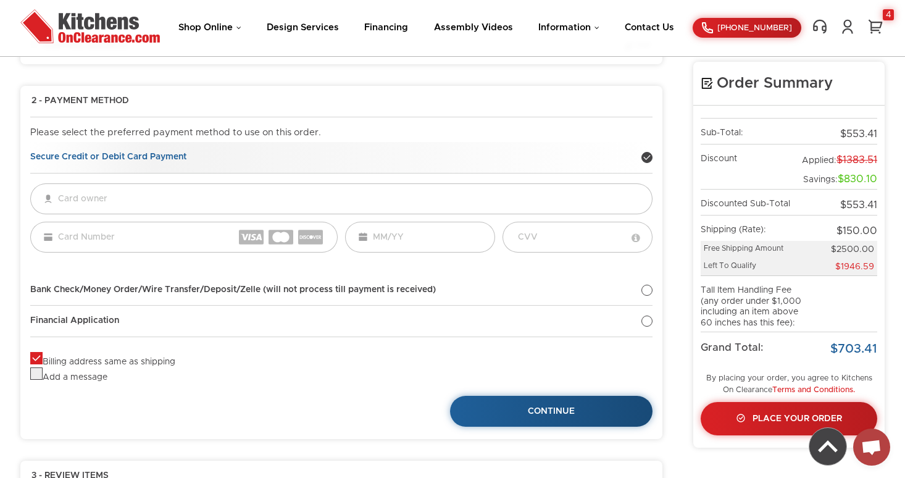
click at [651, 159] on div at bounding box center [646, 157] width 11 height 11
click at [647, 323] on div at bounding box center [646, 320] width 11 height 11
radio input "true"
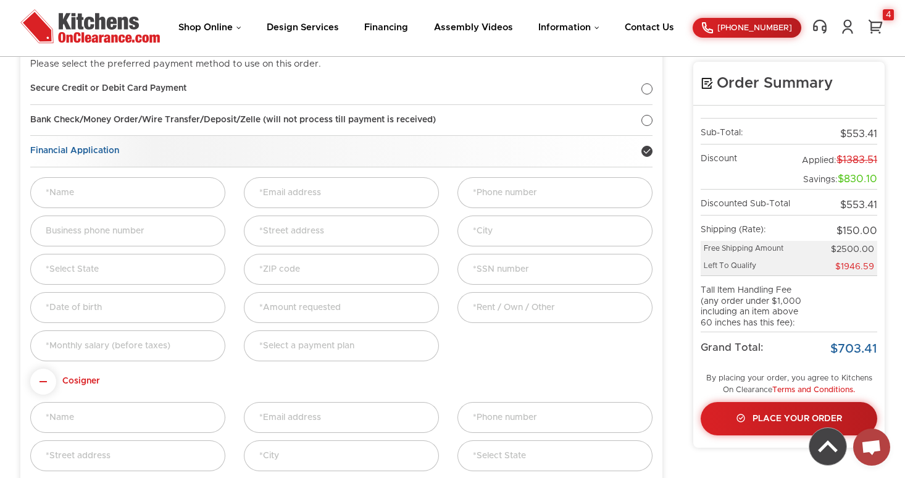
scroll to position [131, 0]
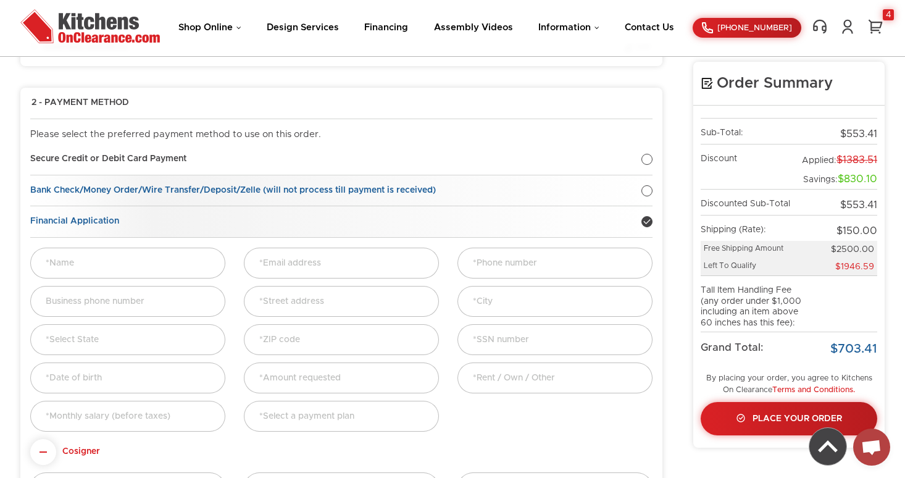
click at [651, 185] on link "Bank Check/Money Order/Wire Transfer/Deposit/Zelle (will not process till payme…" at bounding box center [341, 190] width 622 height 31
radio input "true"
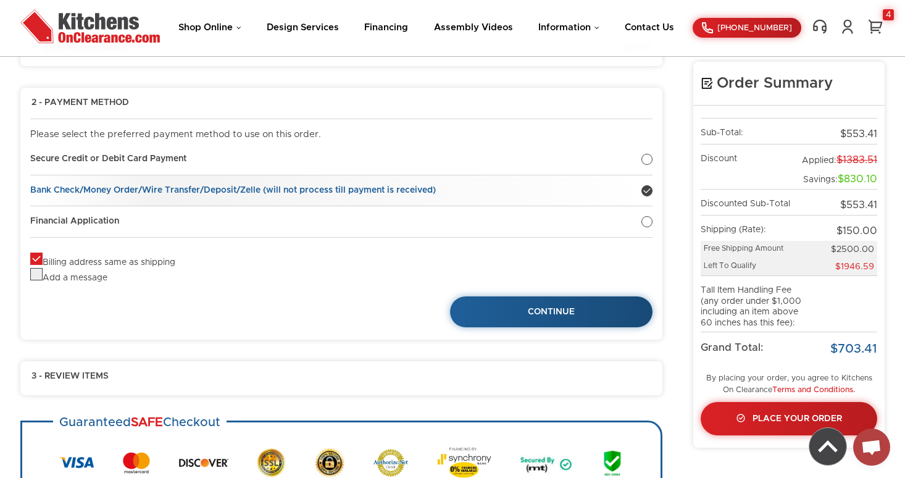
click at [42, 258] on label "Billing address same as shipping" at bounding box center [102, 262] width 145 height 9
checkbox input "false"
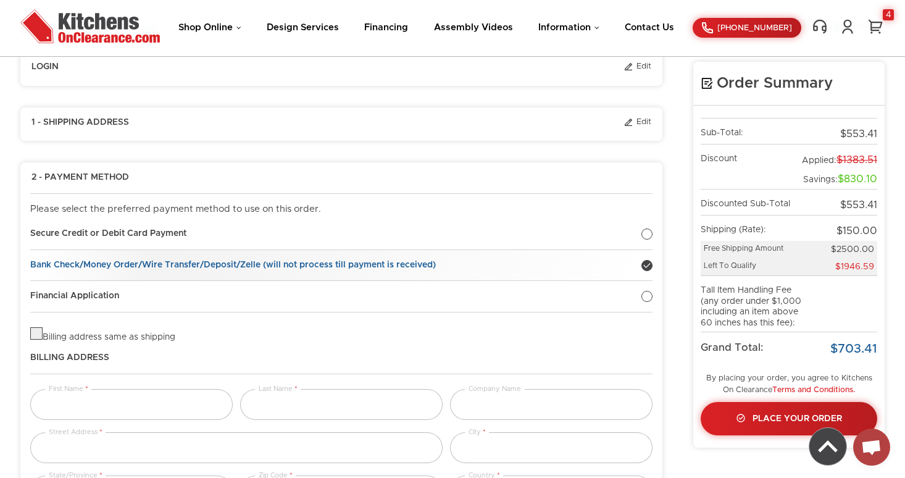
scroll to position [53, 0]
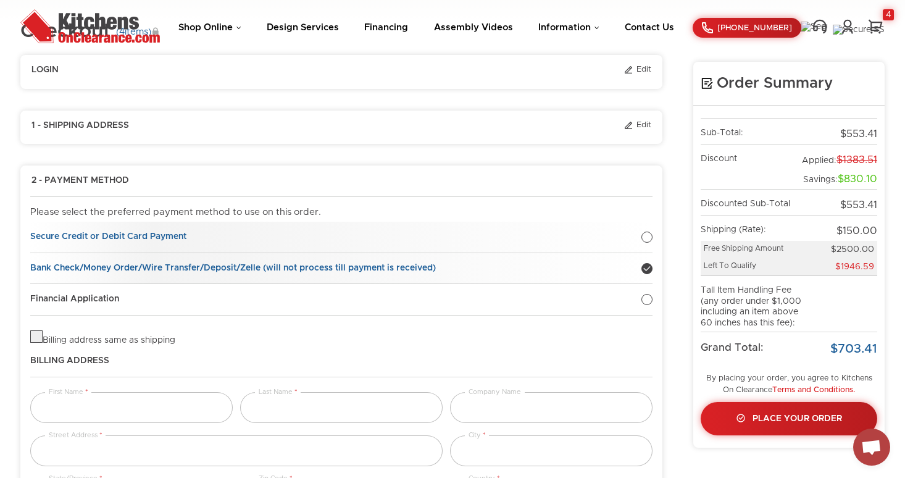
click at [643, 235] on div at bounding box center [646, 236] width 11 height 11
radio input "true"
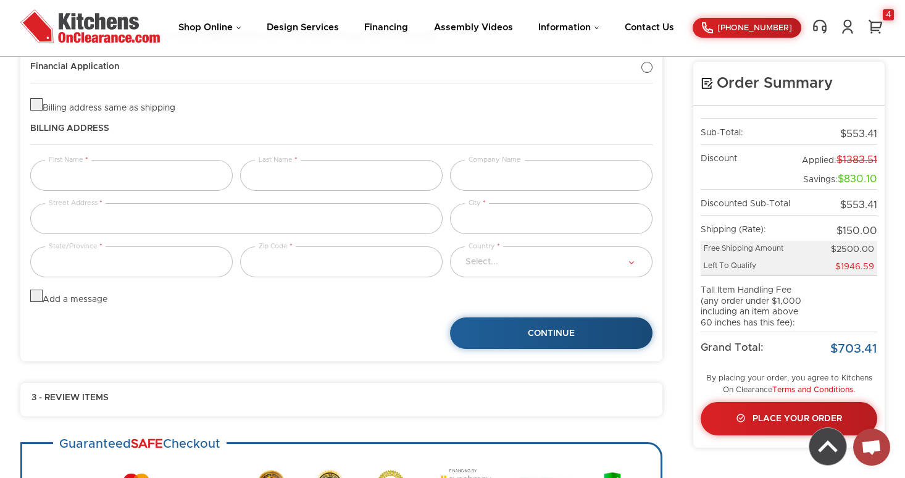
scroll to position [388, 0]
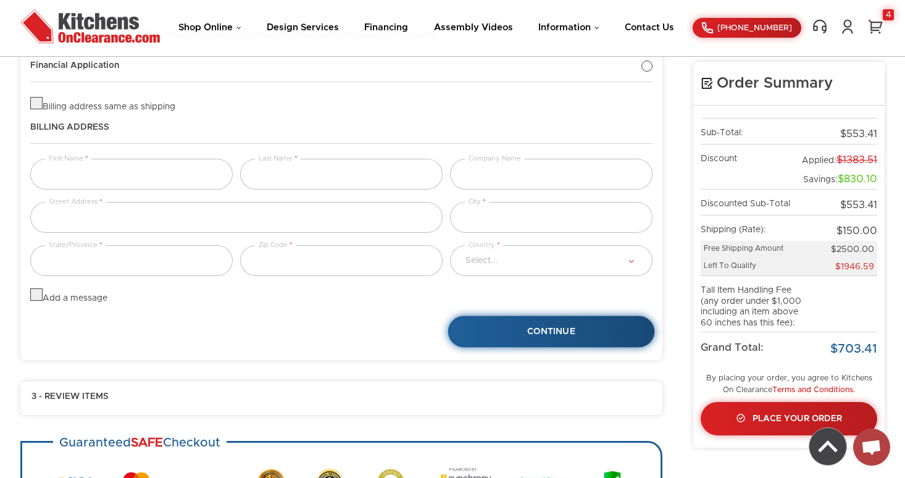
click at [565, 322] on link "Continue" at bounding box center [551, 331] width 207 height 31
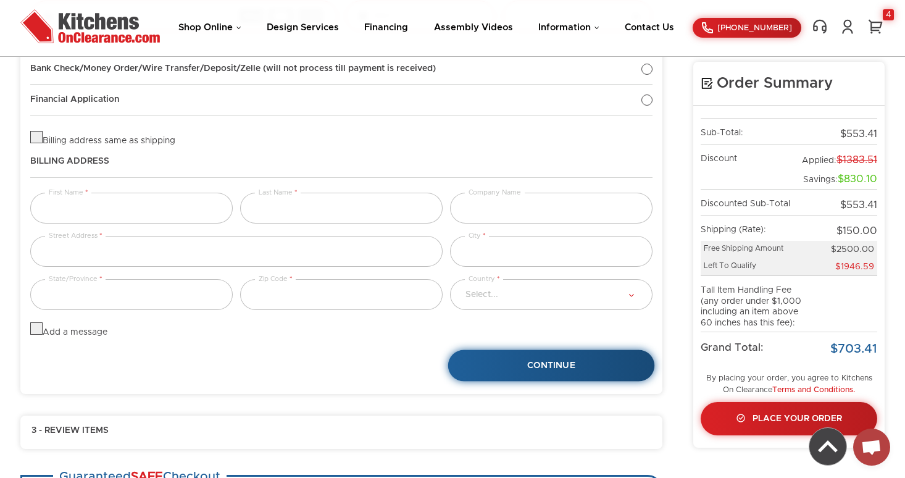
scroll to position [288, 0]
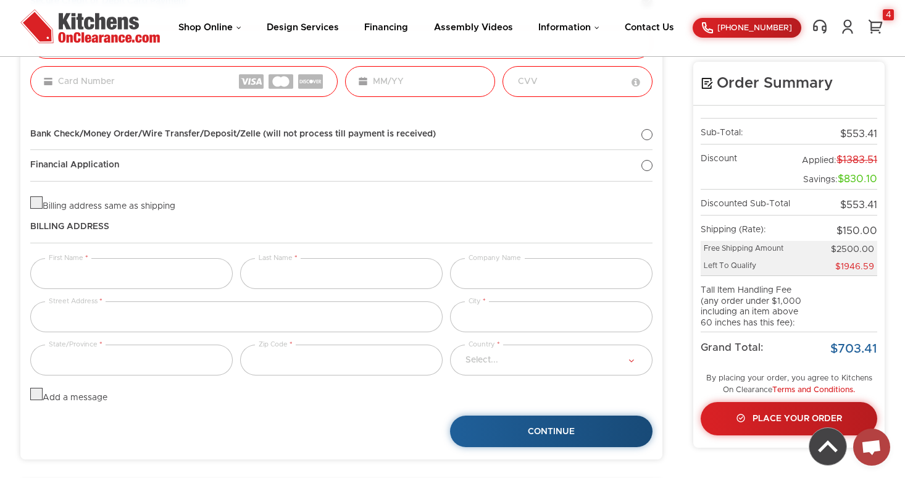
click at [41, 204] on label "Billing address same as shipping" at bounding box center [102, 206] width 145 height 9
checkbox input "true"
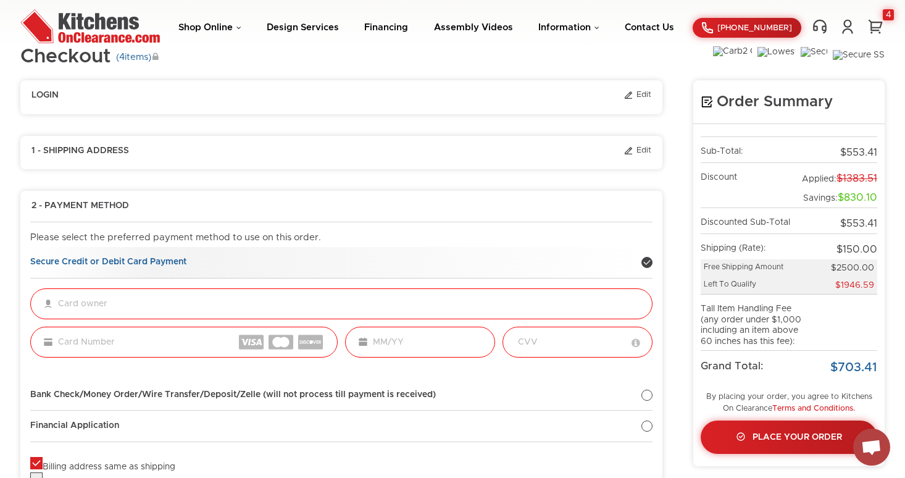
scroll to position [0, 0]
